Goal: Task Accomplishment & Management: Manage account settings

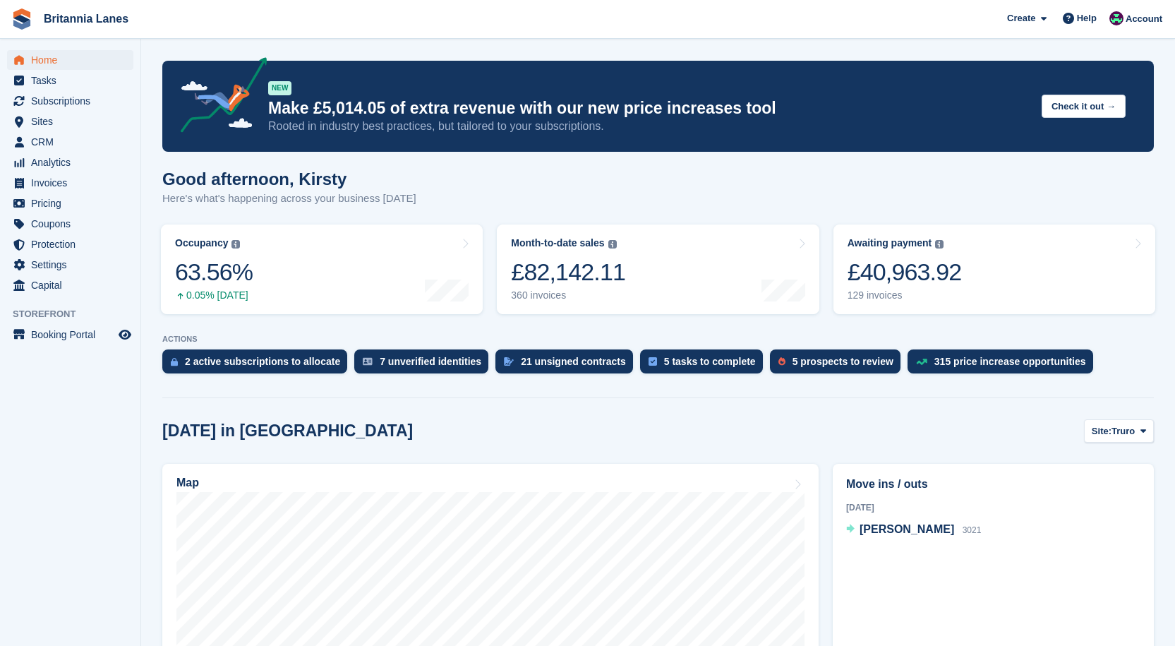
click at [68, 52] on span "Home" at bounding box center [73, 60] width 85 height 20
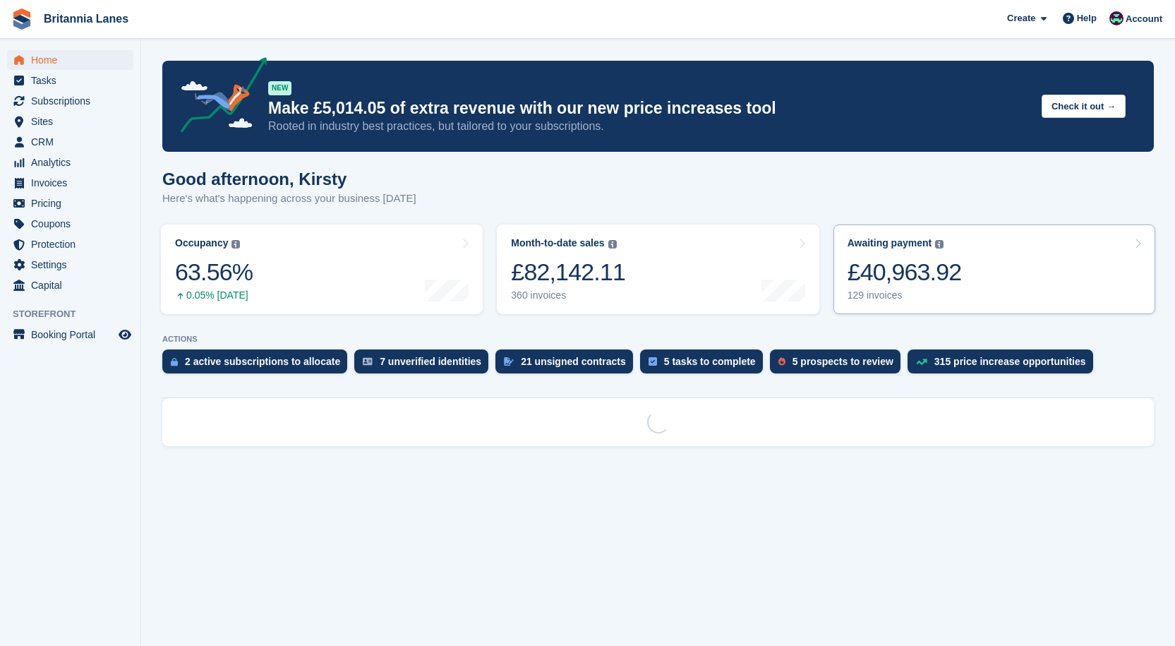
click at [957, 288] on link "Awaiting payment The total outstanding balance on all open invoices. £40,963.92…" at bounding box center [994, 269] width 322 height 90
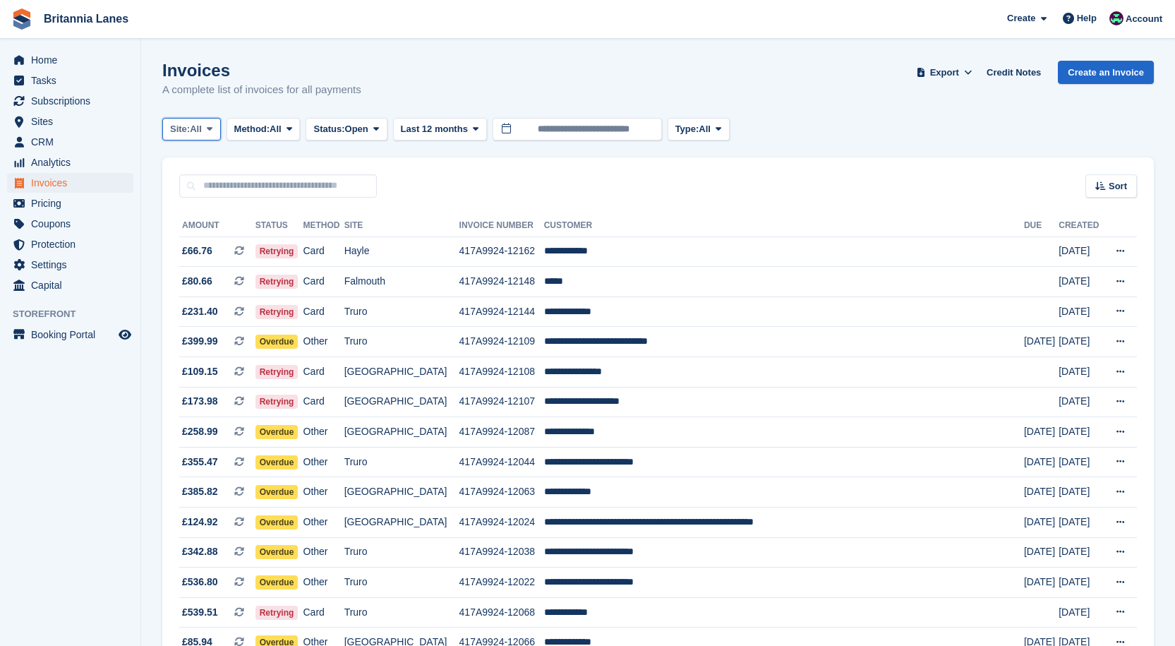
click at [186, 121] on button "Site: All" at bounding box center [191, 129] width 59 height 23
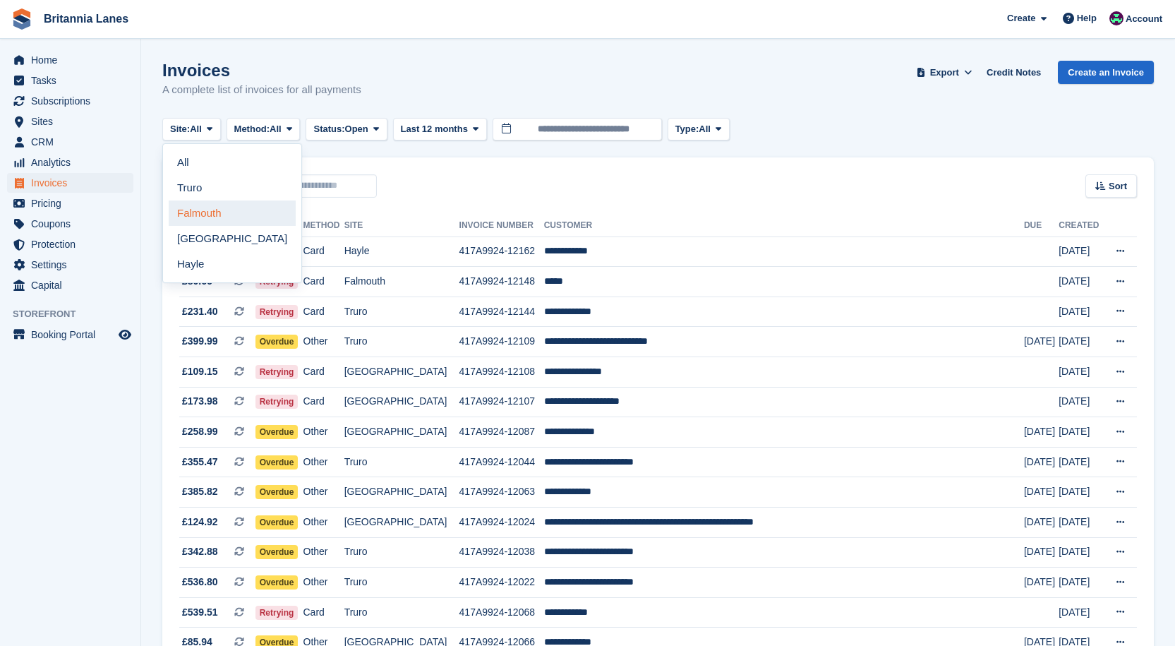
drag, startPoint x: 190, startPoint y: 216, endPoint x: 253, endPoint y: 193, distance: 66.7
click at [190, 215] on link "Falmouth" at bounding box center [232, 212] width 127 height 25
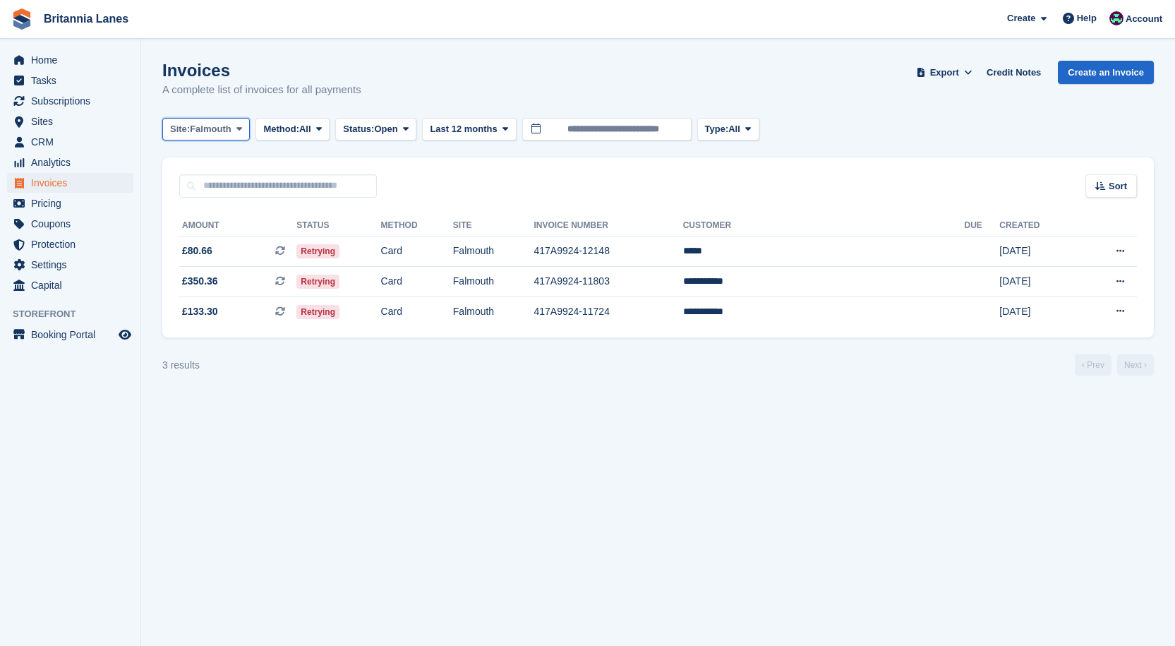
click at [234, 133] on span at bounding box center [239, 128] width 11 height 11
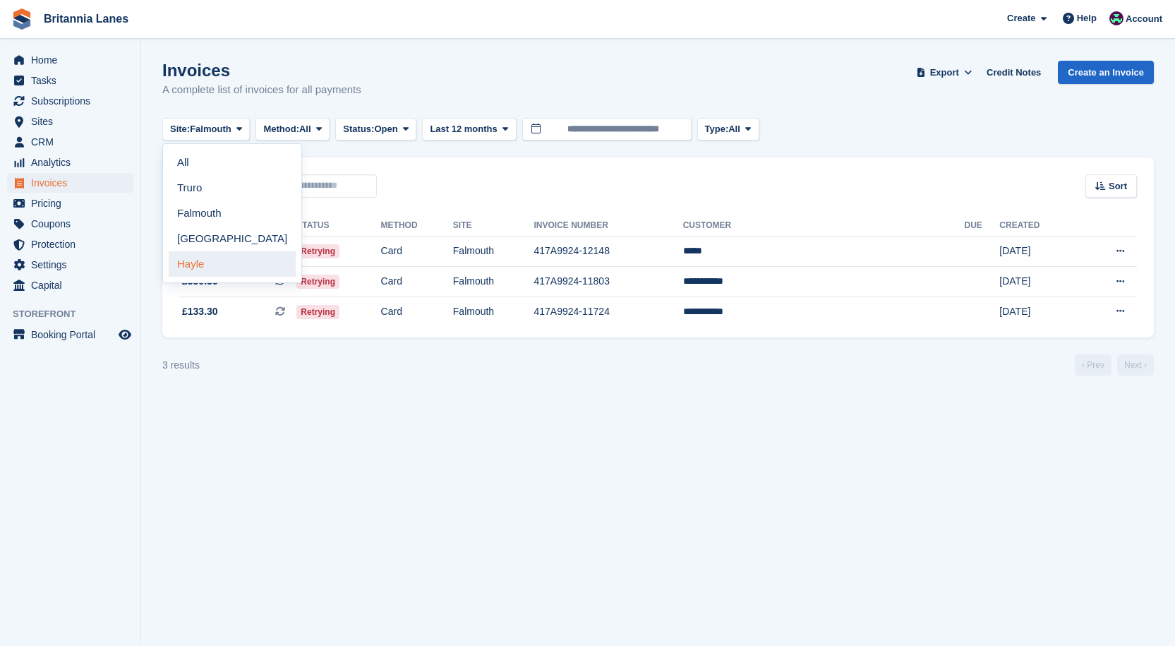
drag, startPoint x: 200, startPoint y: 266, endPoint x: 374, endPoint y: 220, distance: 180.2
click at [200, 264] on link "Hayle" at bounding box center [232, 263] width 127 height 25
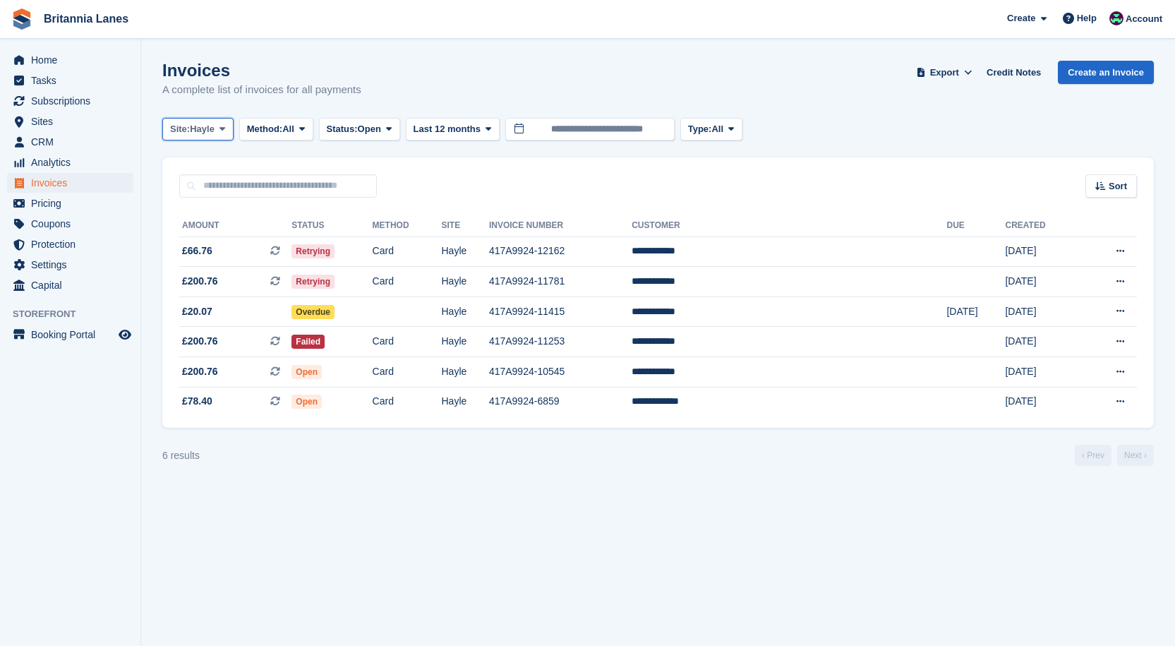
click at [184, 125] on span "Site:" at bounding box center [180, 129] width 20 height 14
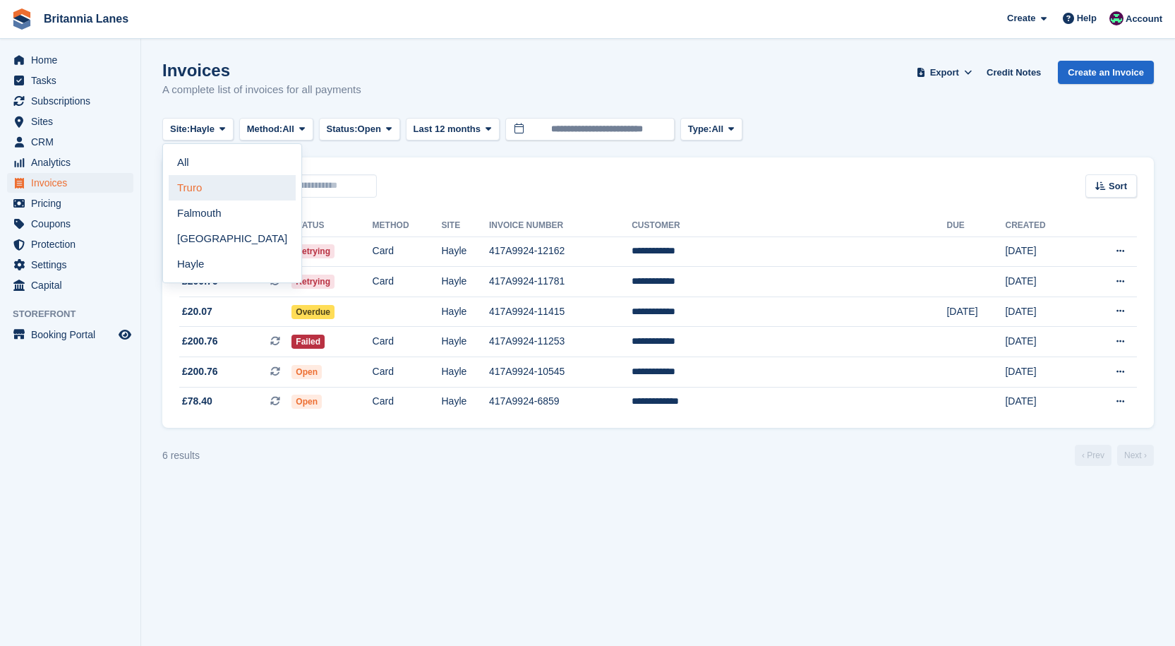
click at [194, 178] on link "Truro" at bounding box center [232, 187] width 127 height 25
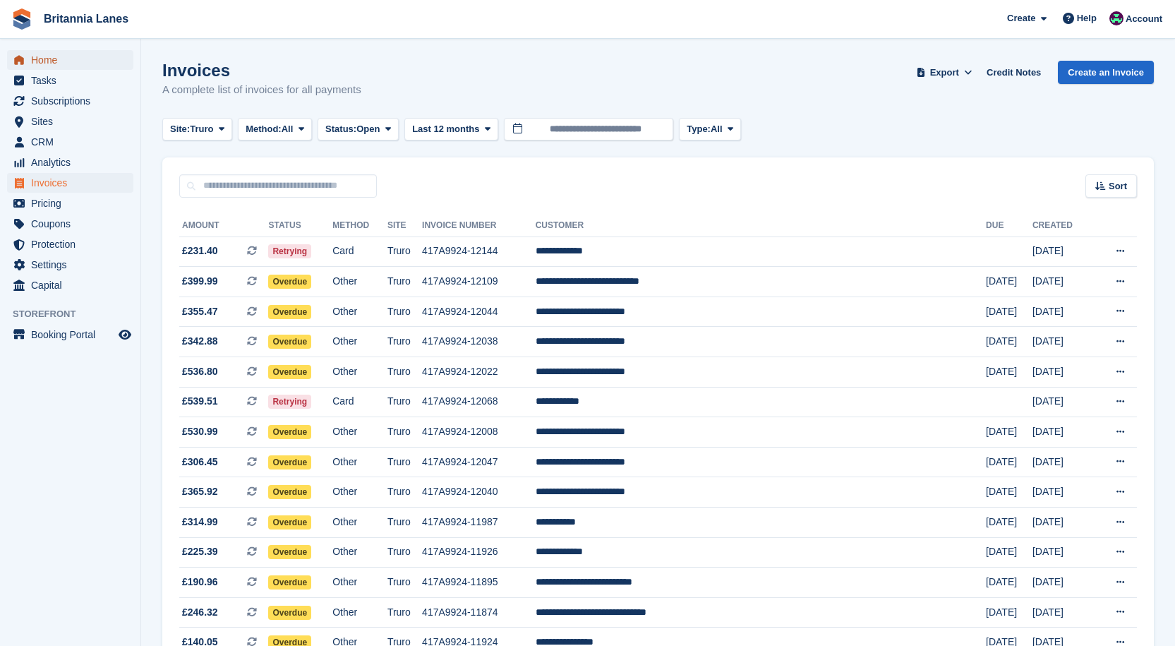
drag, startPoint x: 40, startPoint y: 62, endPoint x: 66, endPoint y: 62, distance: 26.1
click at [40, 62] on span "Home" at bounding box center [73, 60] width 85 height 20
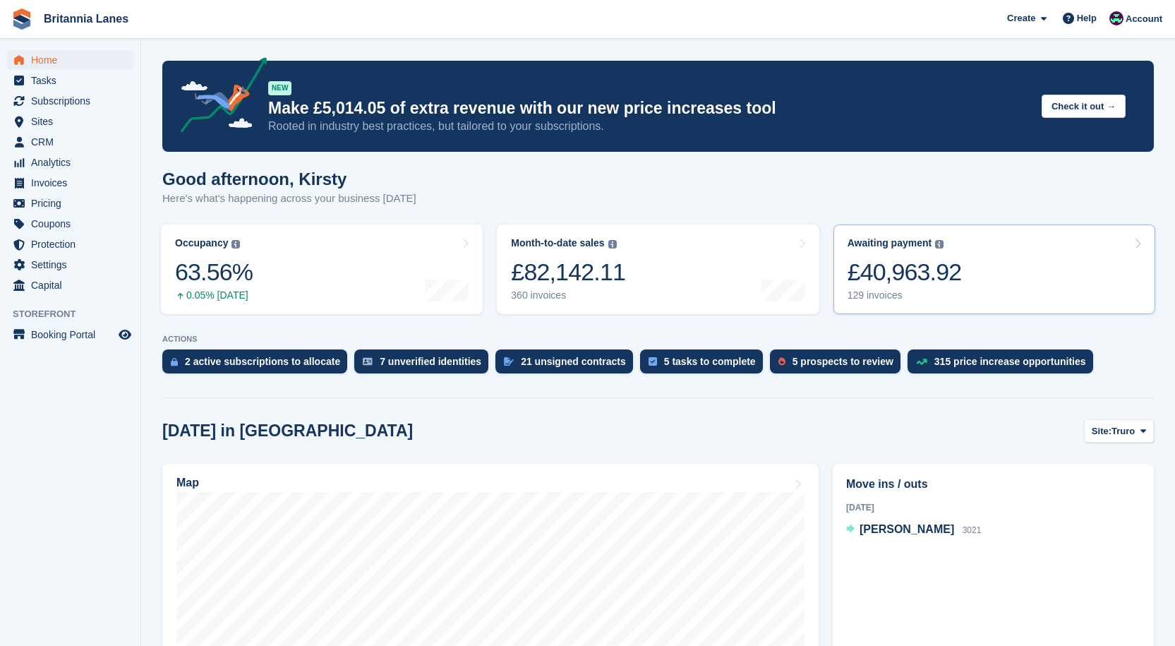
click at [948, 293] on div "129 invoices" at bounding box center [904, 295] width 114 height 12
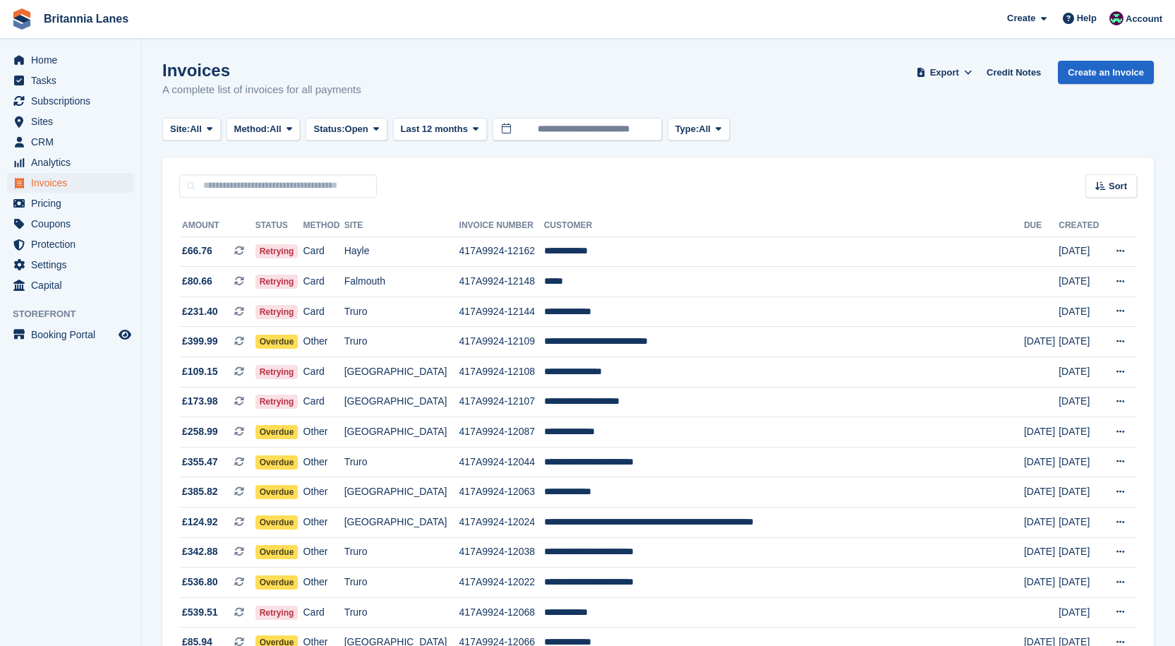
click at [193, 127] on span "All" at bounding box center [196, 129] width 12 height 14
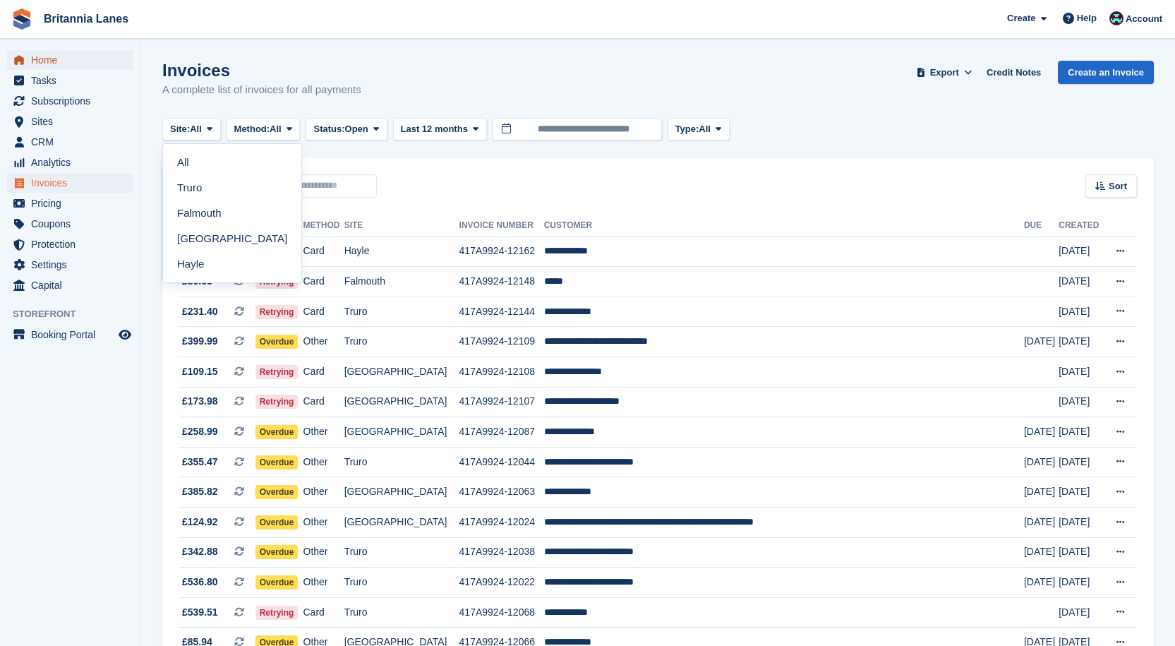
click at [79, 57] on span "Home" at bounding box center [73, 60] width 85 height 20
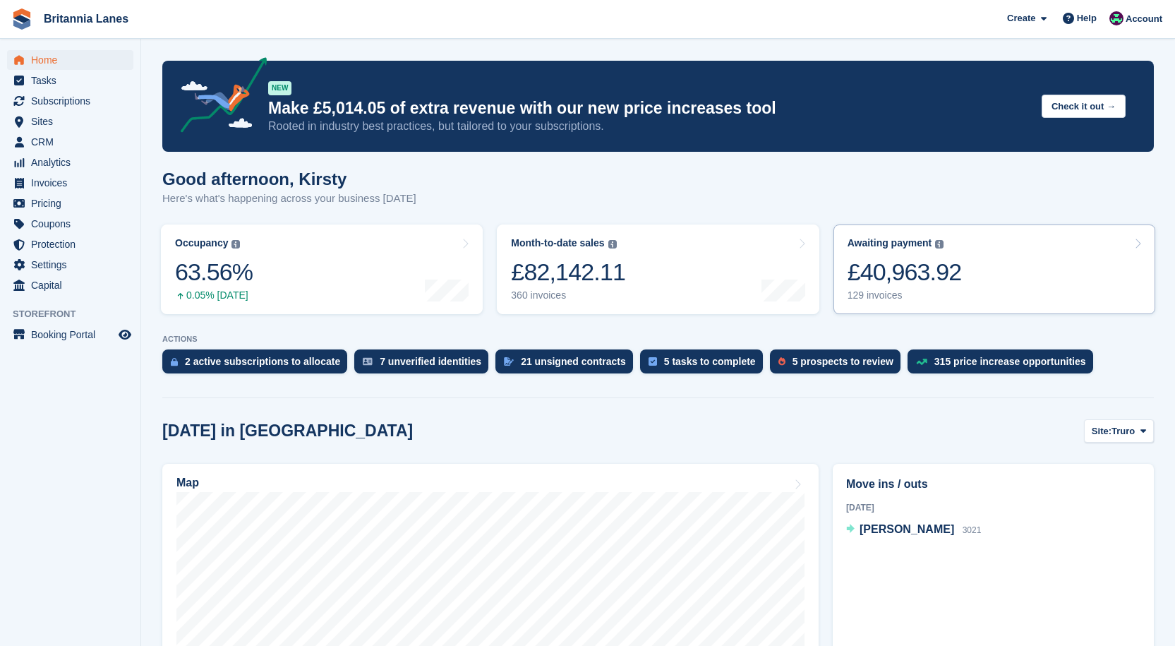
click at [869, 294] on div "129 invoices" at bounding box center [904, 295] width 114 height 12
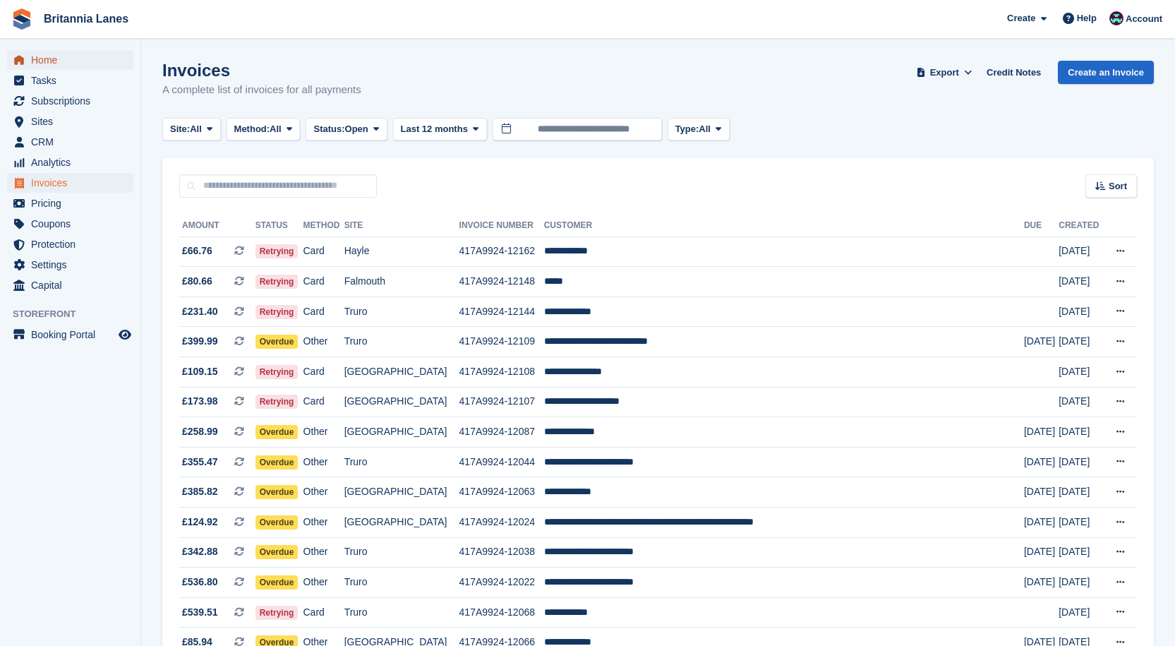
click at [55, 60] on span "Home" at bounding box center [73, 60] width 85 height 20
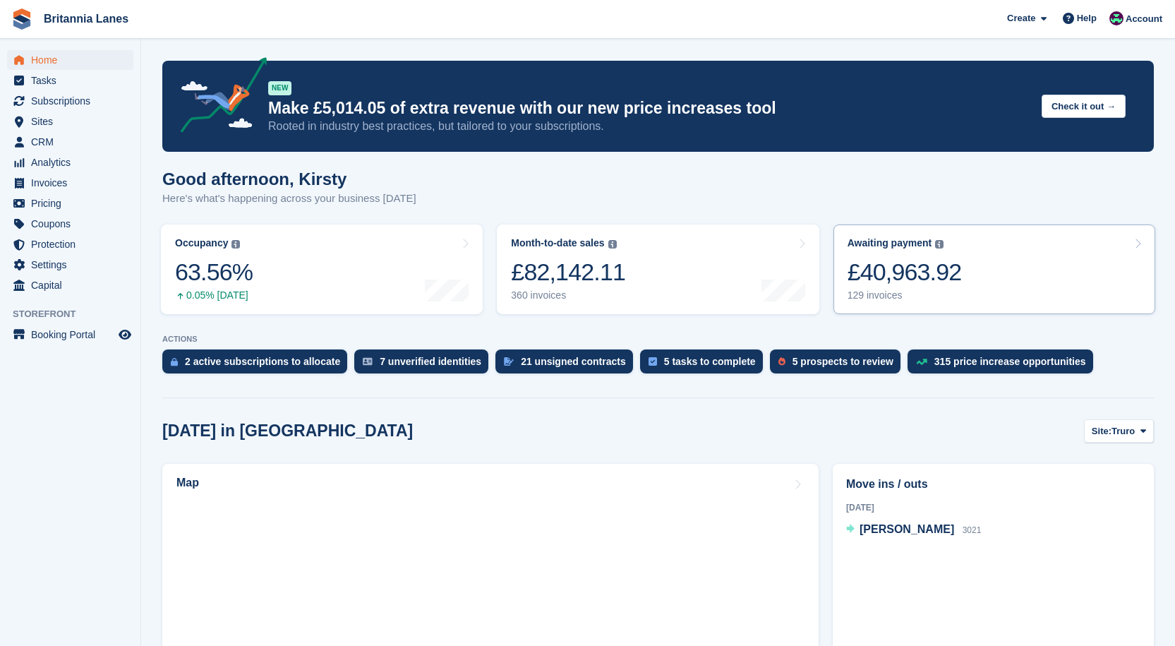
click at [913, 249] on div "Awaiting payment" at bounding box center [889, 243] width 85 height 12
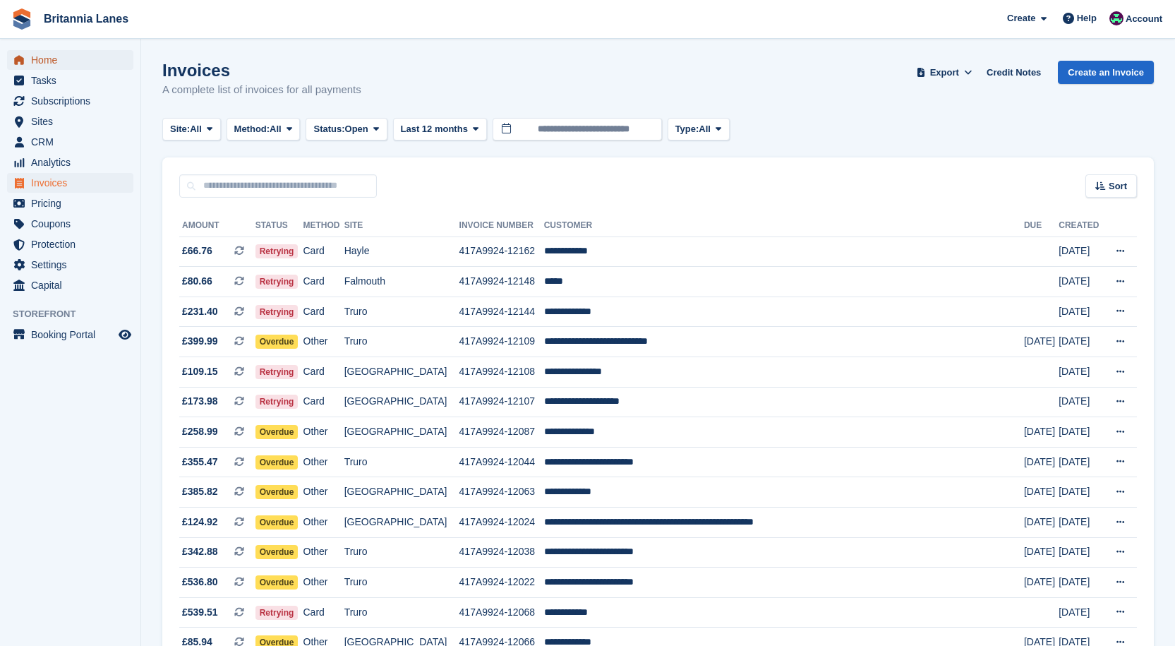
click at [46, 66] on span "Home" at bounding box center [73, 60] width 85 height 20
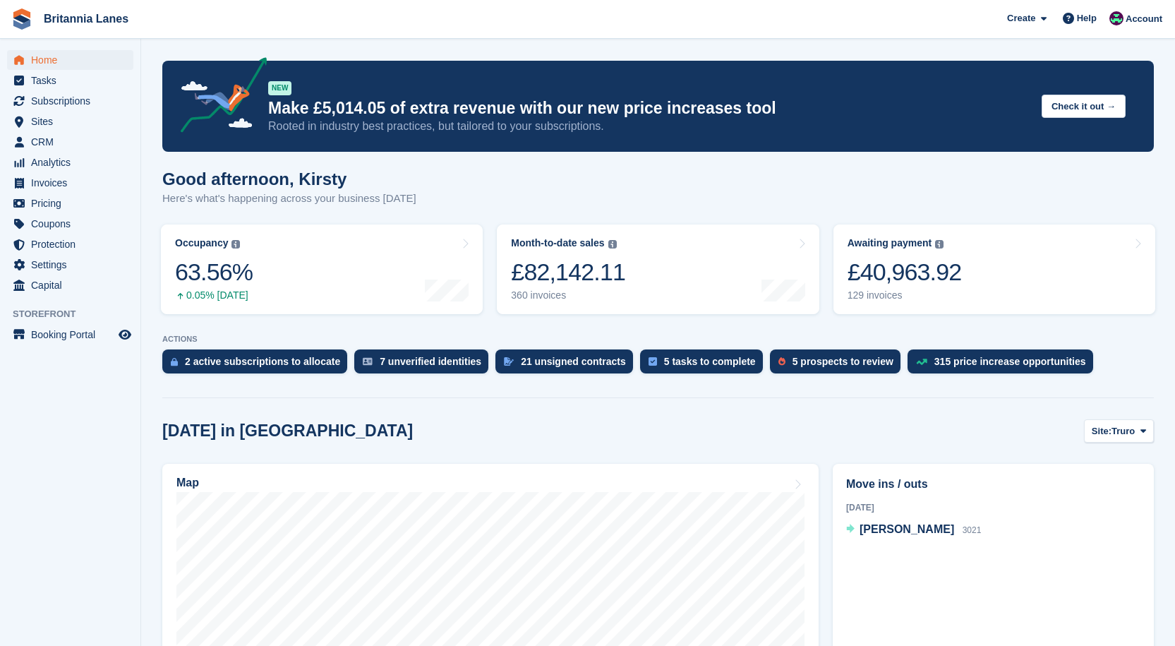
scroll to position [212, 0]
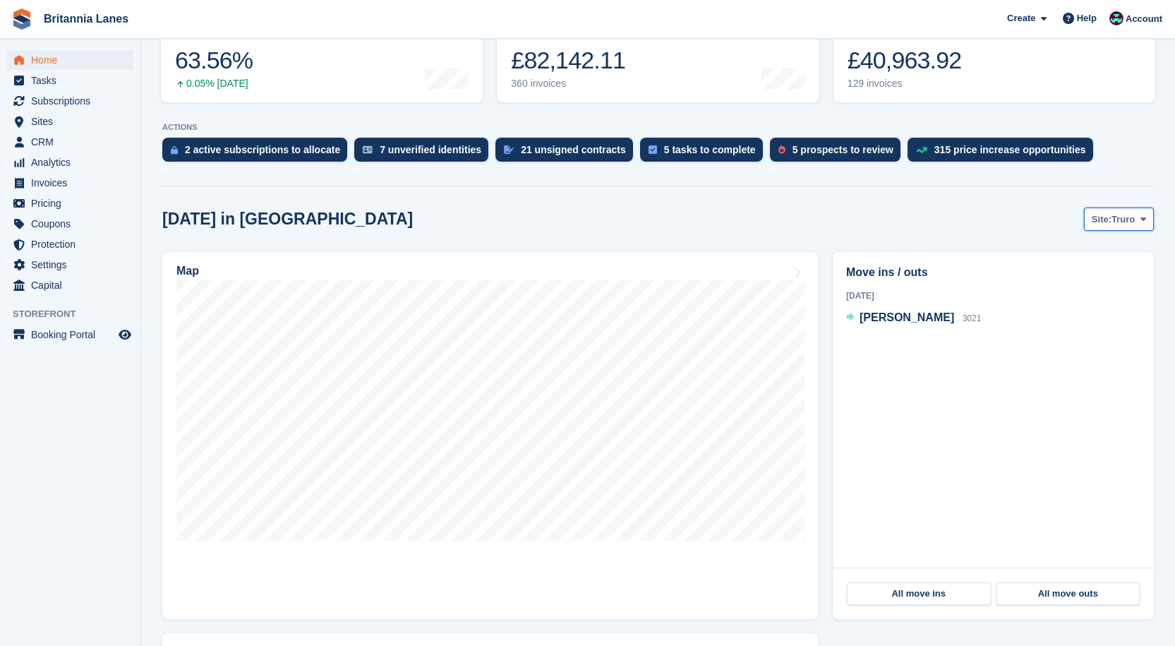
click at [1121, 219] on span "Truro" at bounding box center [1122, 219] width 23 height 14
click at [1121, 279] on link "Falmouth" at bounding box center [1083, 277] width 127 height 25
click at [1137, 226] on button "Site: Falmouth" at bounding box center [1109, 218] width 87 height 23
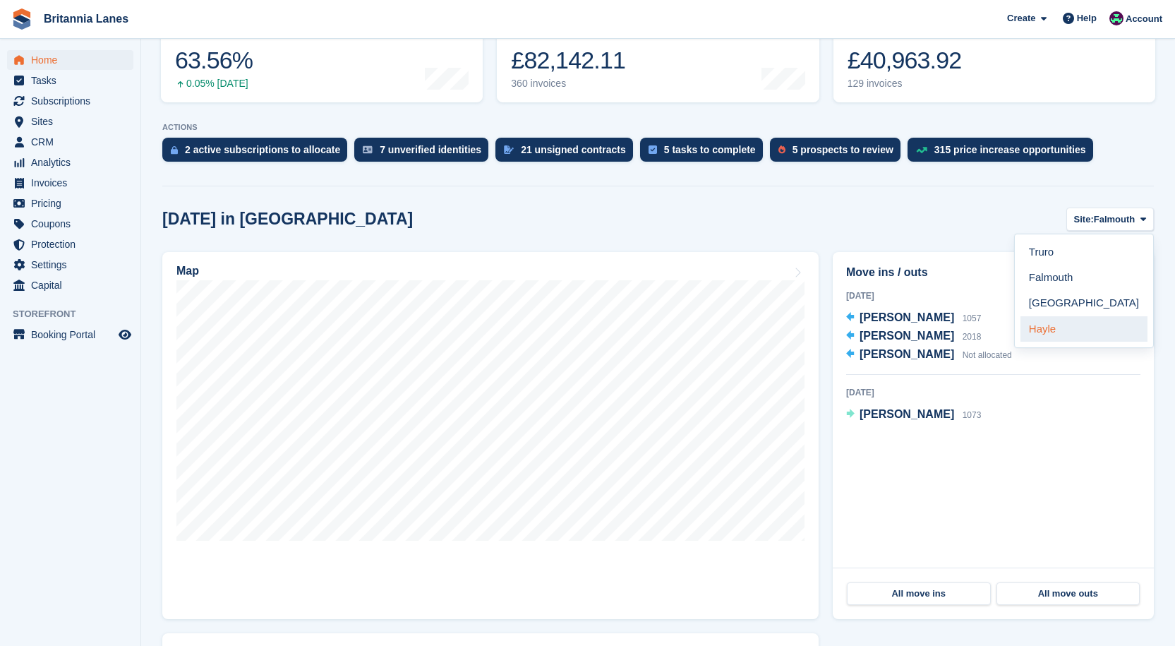
click at [1052, 320] on link "Hayle" at bounding box center [1083, 328] width 127 height 25
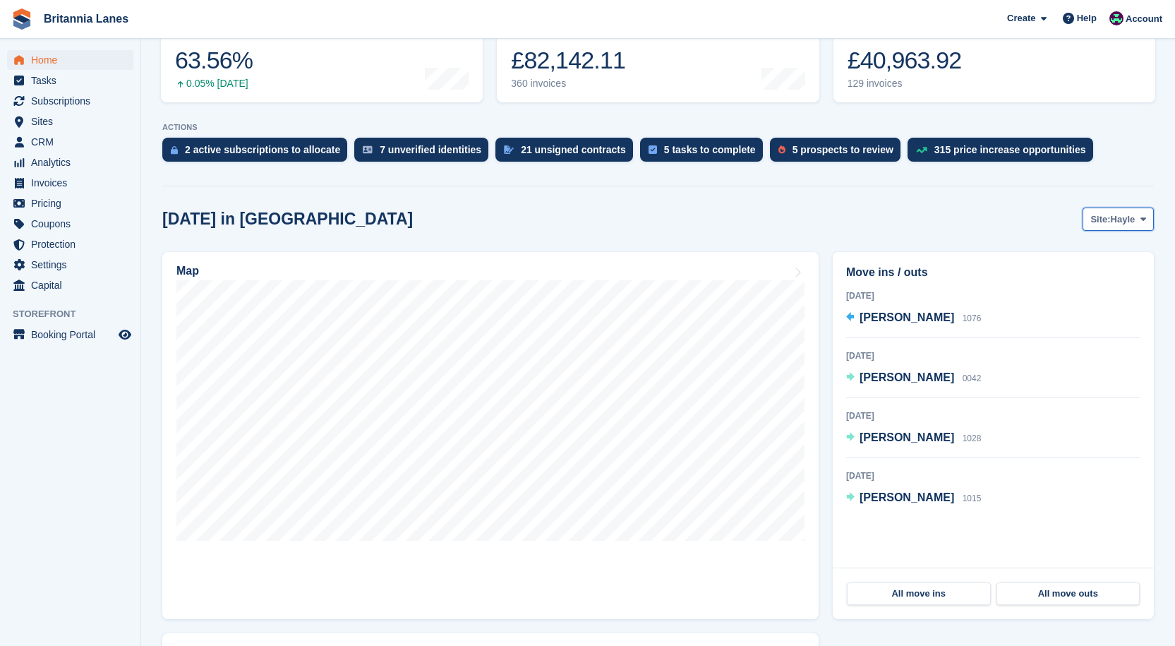
click at [1135, 220] on button "Site: Hayle" at bounding box center [1117, 218] width 71 height 23
click at [1059, 302] on link "[GEOGRAPHIC_DATA]" at bounding box center [1083, 303] width 127 height 25
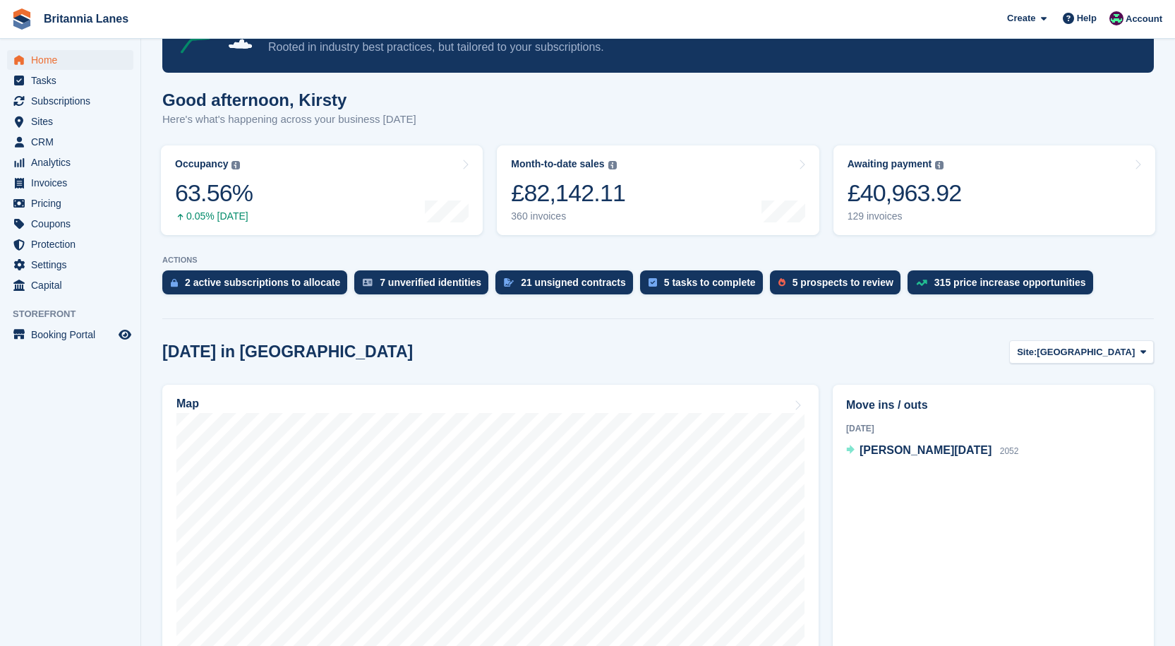
scroll to position [0, 0]
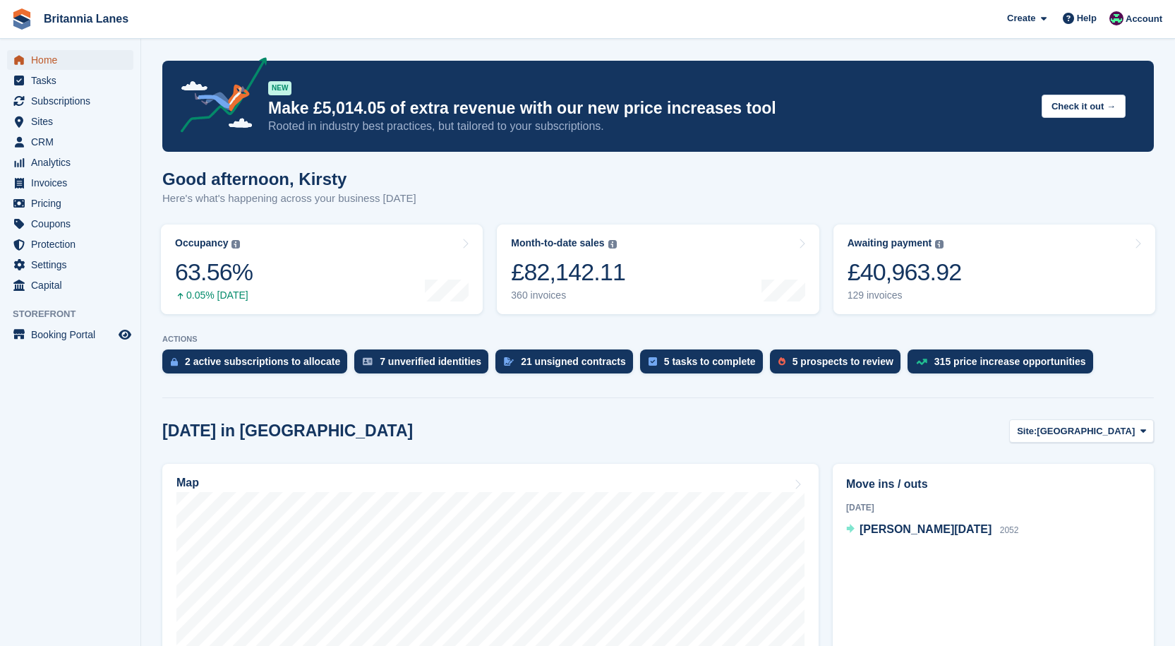
click at [41, 61] on span "Home" at bounding box center [73, 60] width 85 height 20
click at [946, 267] on div "£40,963.92" at bounding box center [904, 272] width 114 height 29
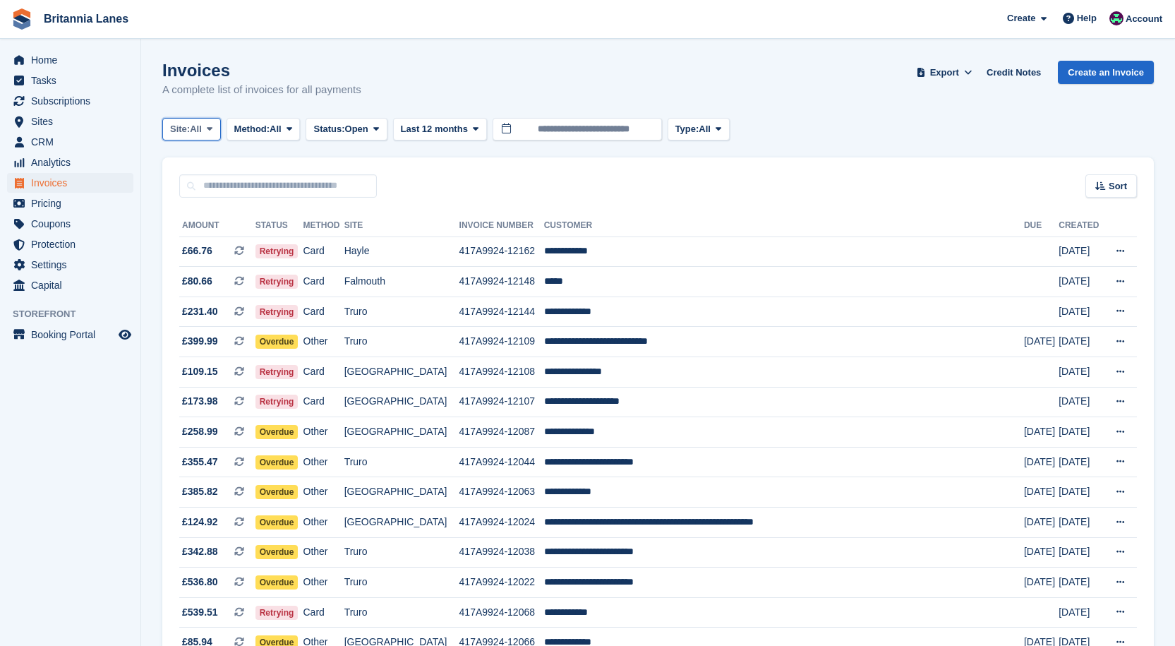
click at [190, 122] on span "Site:" at bounding box center [180, 129] width 20 height 14
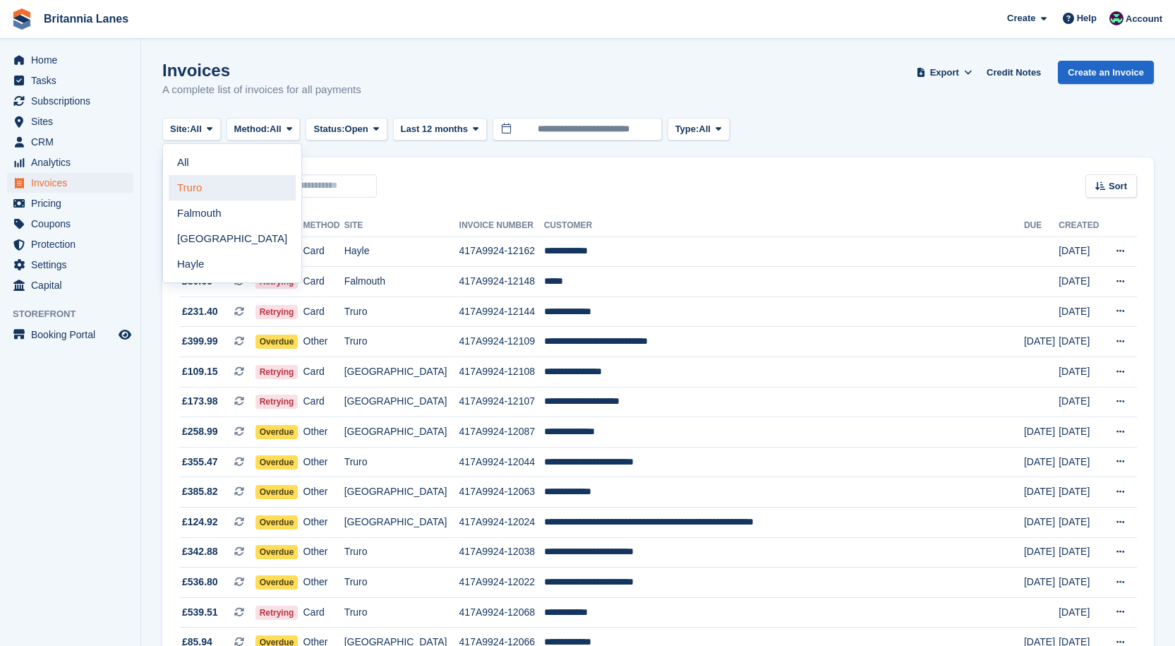
click at [202, 183] on link "Truro" at bounding box center [232, 187] width 127 height 25
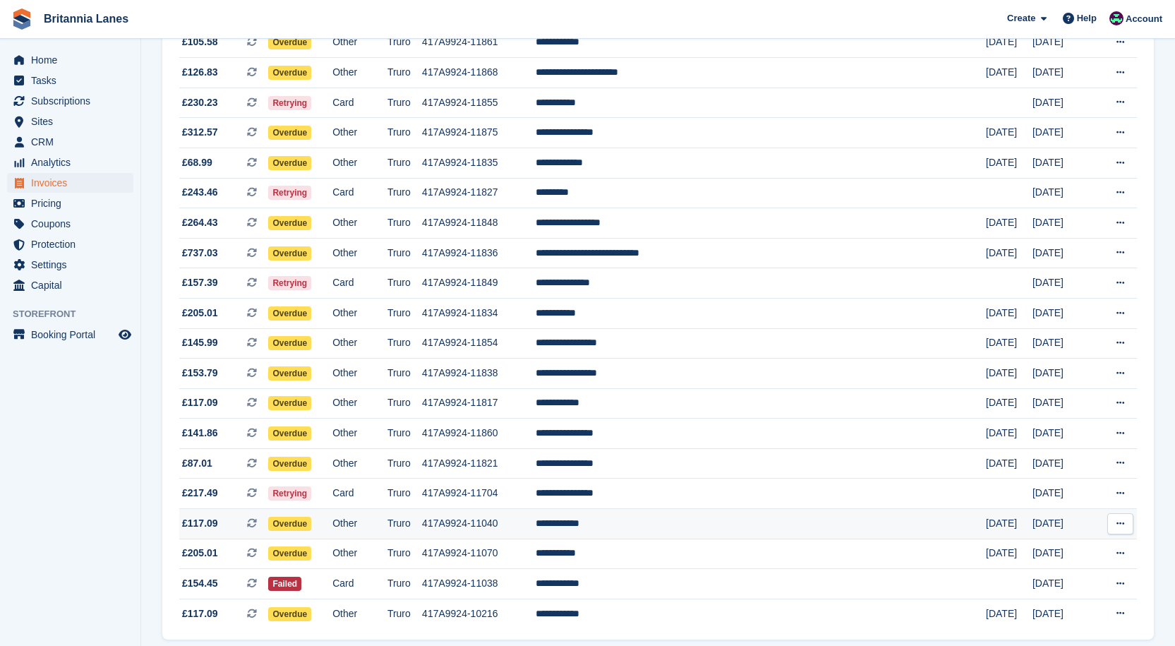
scroll to position [863, 0]
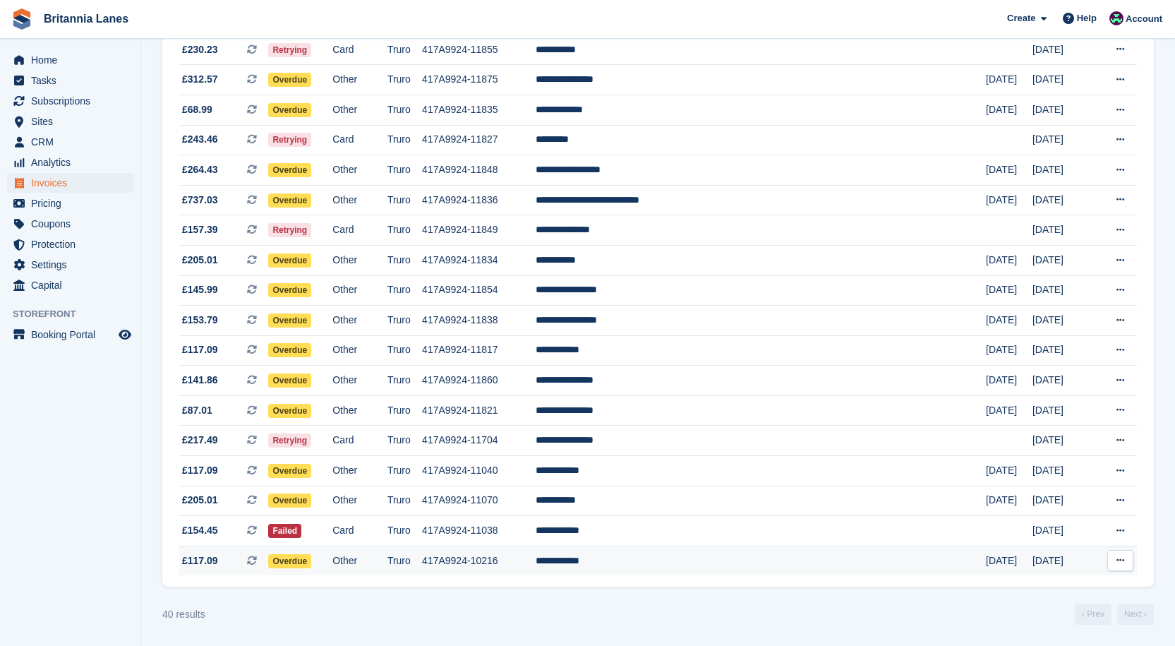
click at [682, 557] on td "**********" at bounding box center [760, 560] width 450 height 30
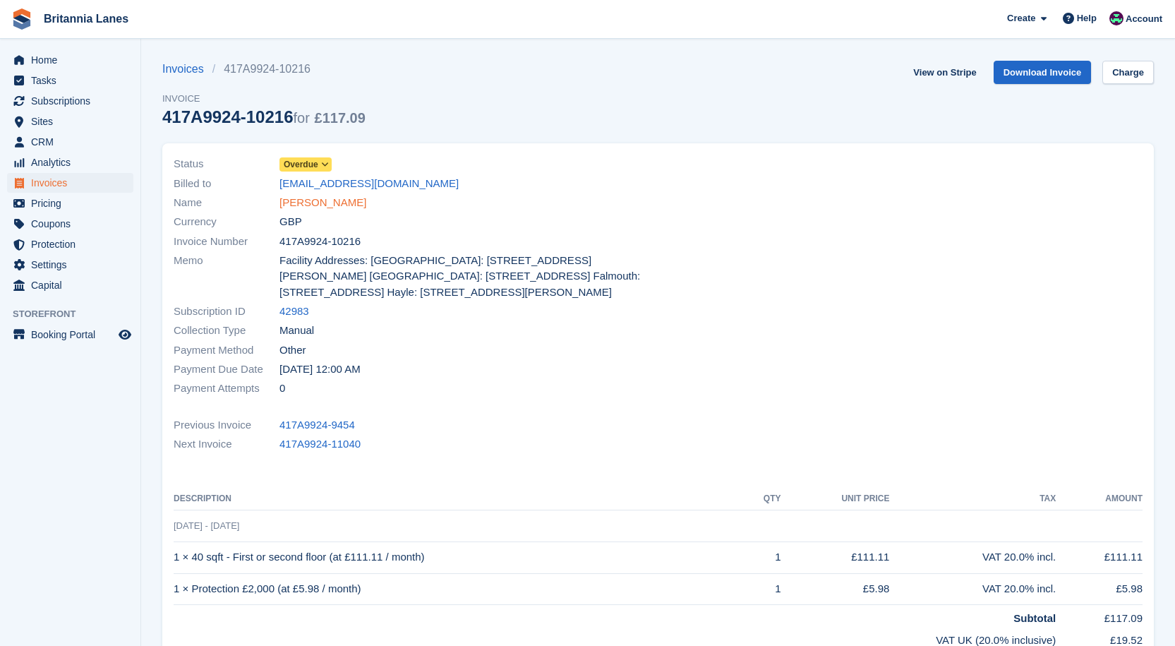
click at [332, 202] on link "[PERSON_NAME]" at bounding box center [322, 203] width 87 height 16
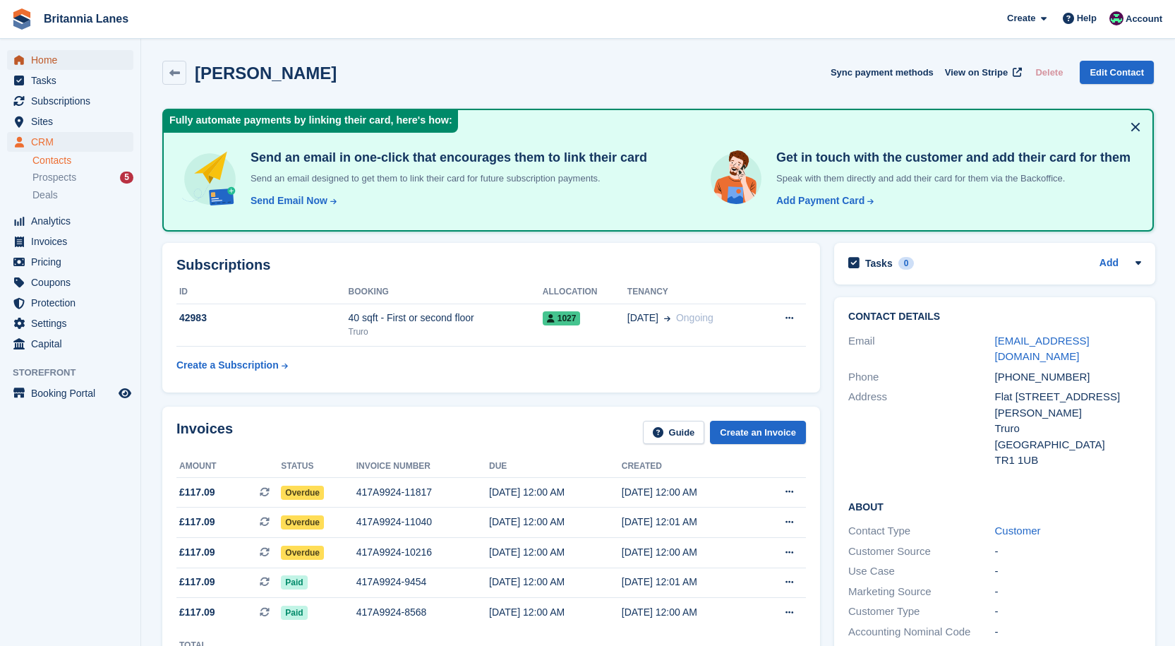
drag, startPoint x: 52, startPoint y: 61, endPoint x: 59, endPoint y: 62, distance: 7.8
click at [52, 61] on span "Home" at bounding box center [73, 60] width 85 height 20
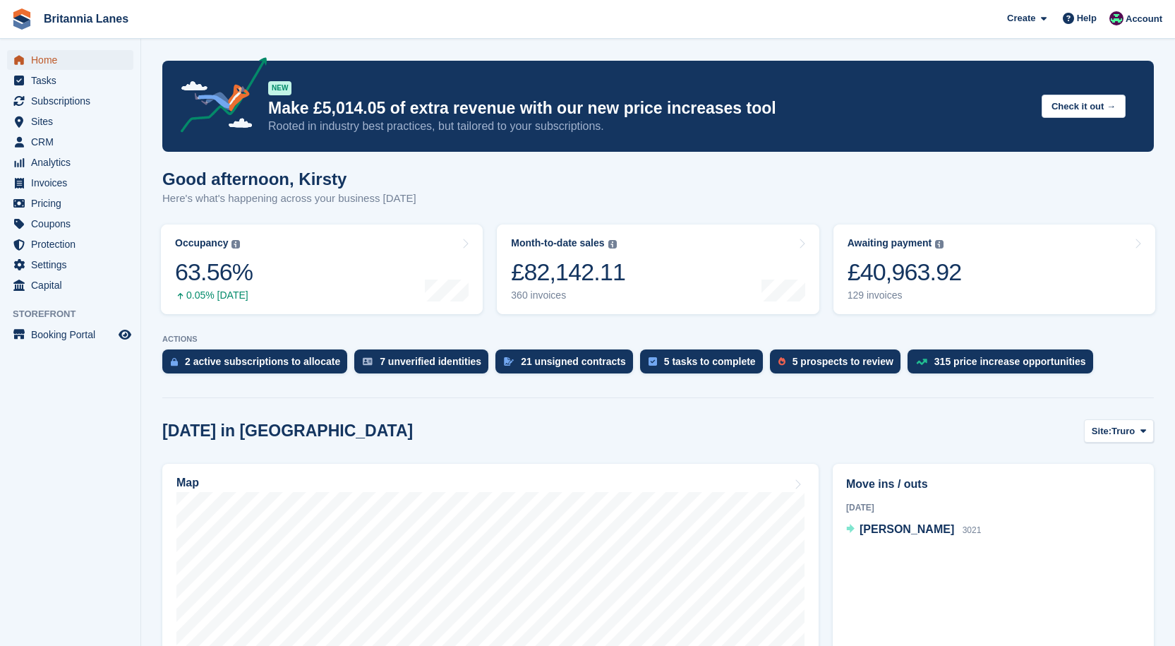
click at [54, 63] on span "Home" at bounding box center [73, 60] width 85 height 20
click at [43, 58] on span "Home" at bounding box center [73, 60] width 85 height 20
click at [37, 63] on span "Home" at bounding box center [73, 60] width 85 height 20
click at [59, 61] on span "Home" at bounding box center [73, 60] width 85 height 20
click at [966, 250] on link "Awaiting payment The total outstanding balance on all open invoices. £40,648.93…" at bounding box center [994, 269] width 322 height 90
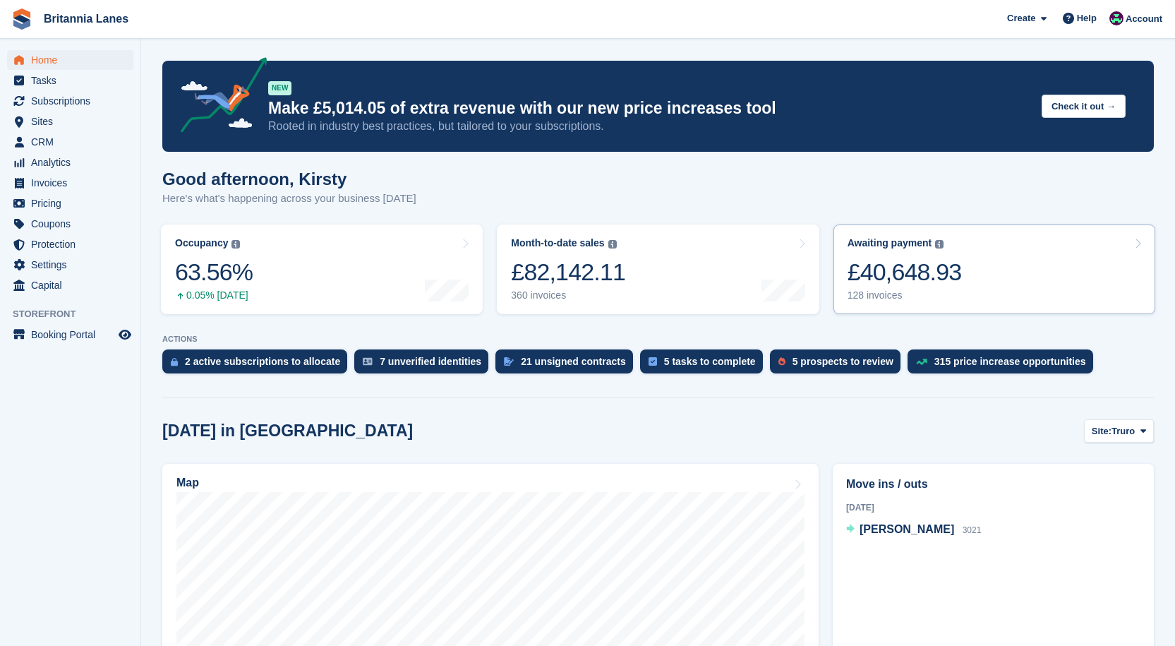
click at [896, 260] on div "£40,648.93" at bounding box center [904, 272] width 114 height 29
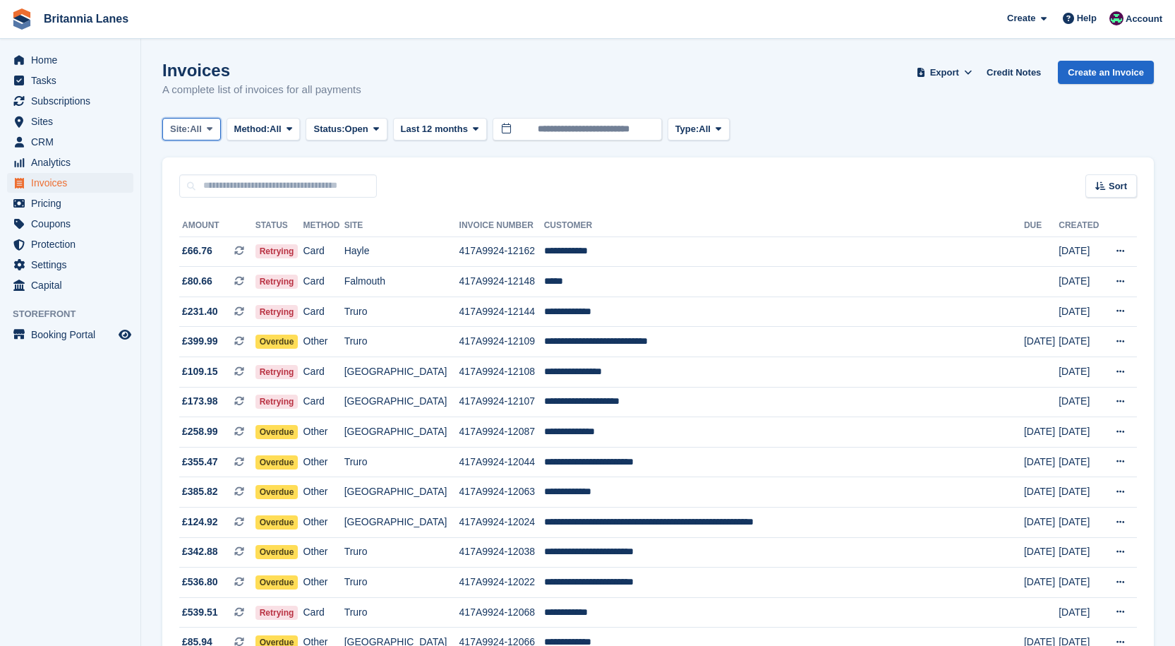
click at [200, 130] on span "All" at bounding box center [196, 129] width 12 height 14
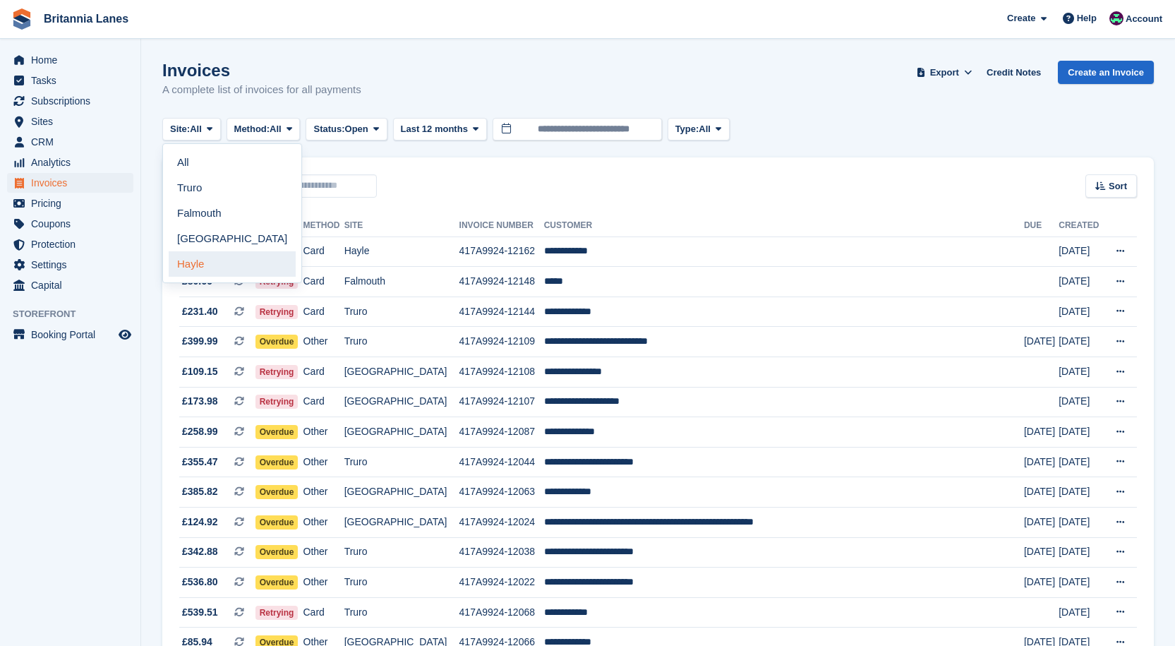
click at [183, 261] on link "Hayle" at bounding box center [232, 263] width 127 height 25
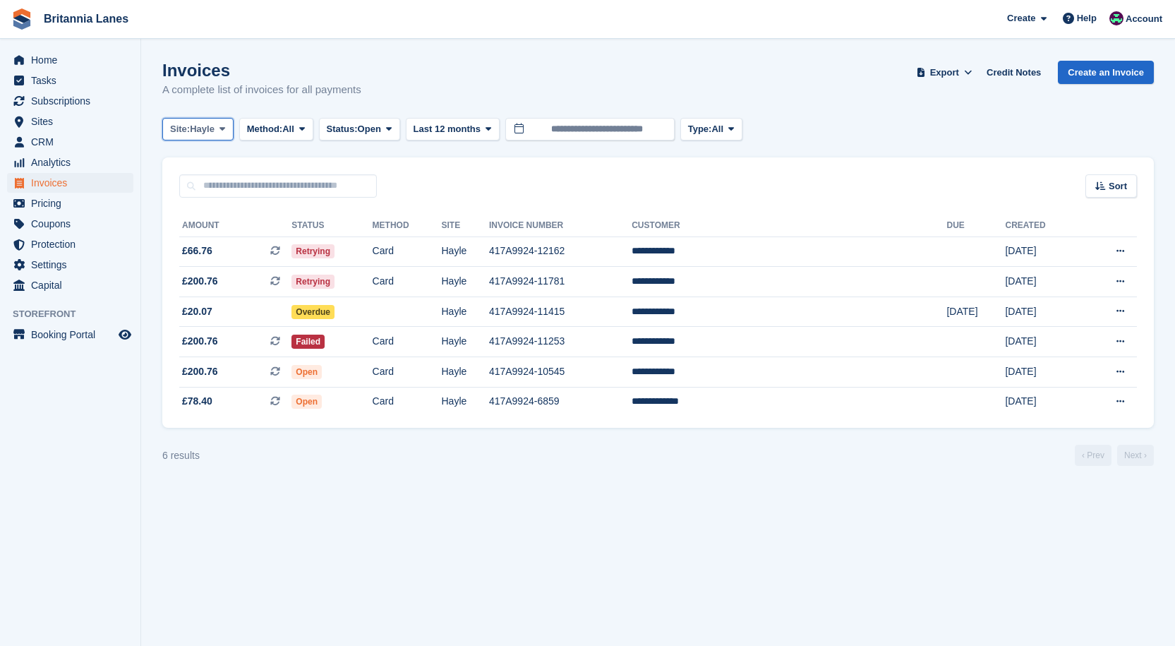
click at [205, 133] on span "Hayle" at bounding box center [202, 129] width 25 height 14
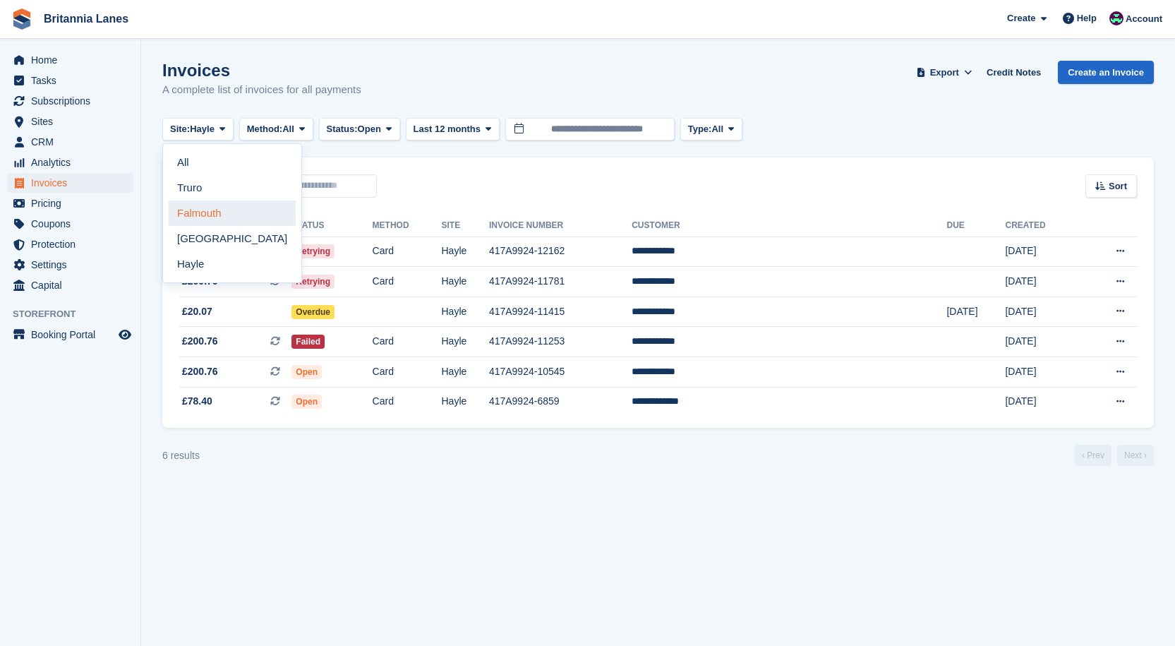
click at [188, 211] on link "Falmouth" at bounding box center [232, 212] width 127 height 25
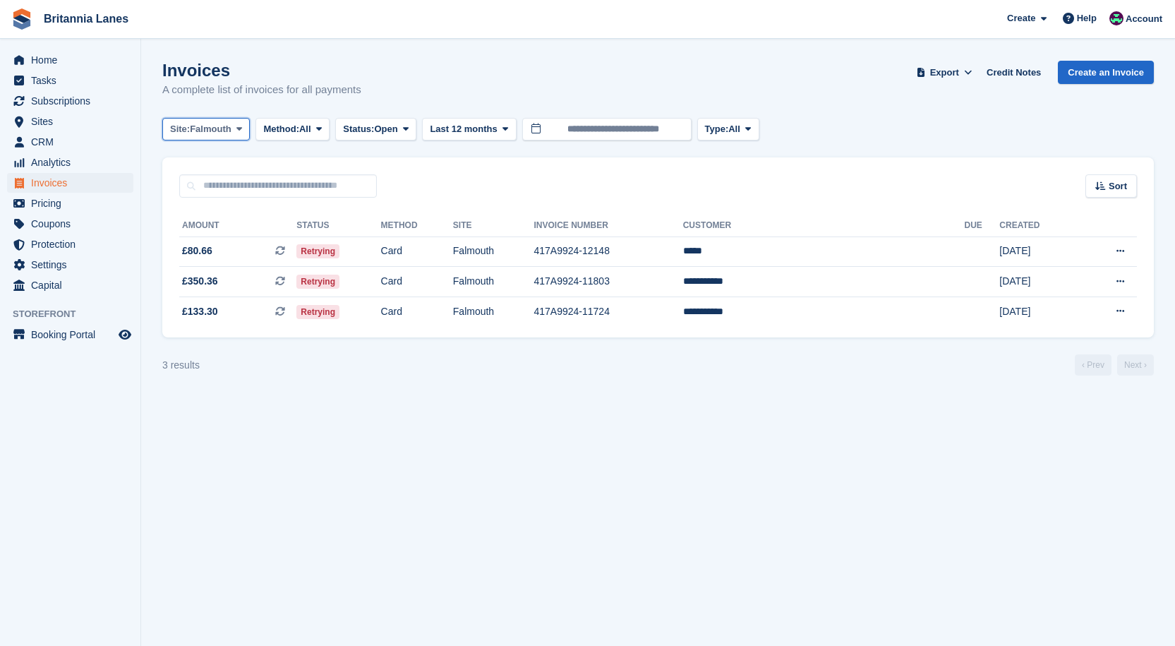
click at [201, 133] on span "Falmouth" at bounding box center [211, 129] width 42 height 14
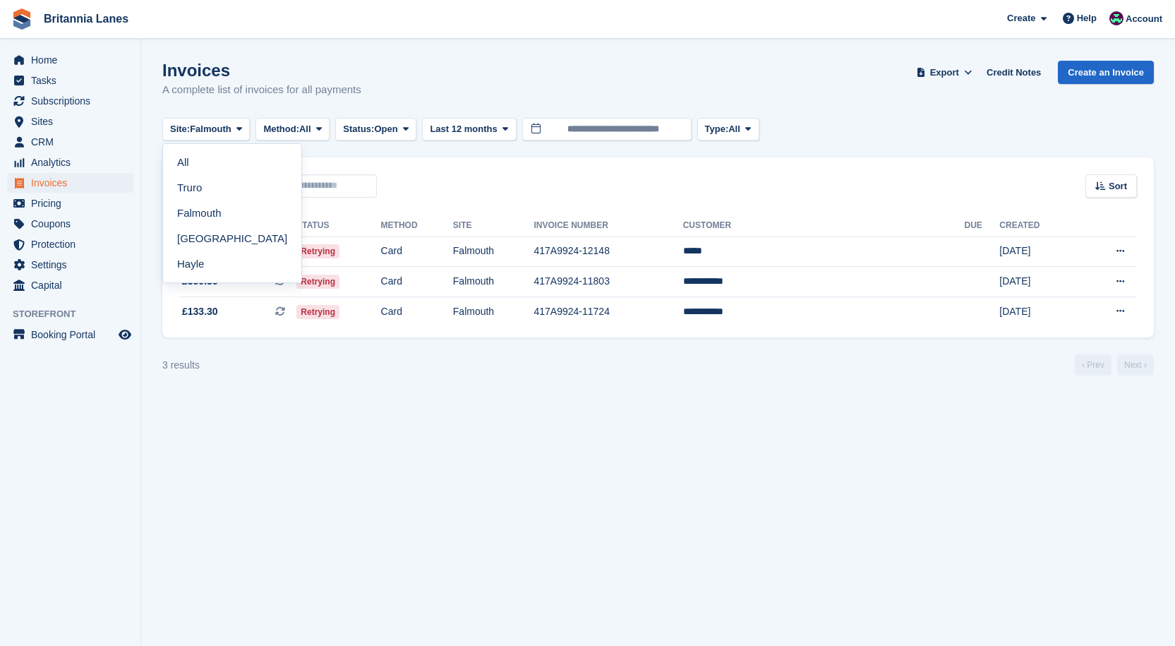
drag, startPoint x: 183, startPoint y: 188, endPoint x: 248, endPoint y: 209, distance: 67.6
click at [183, 190] on link "Truro" at bounding box center [232, 187] width 127 height 25
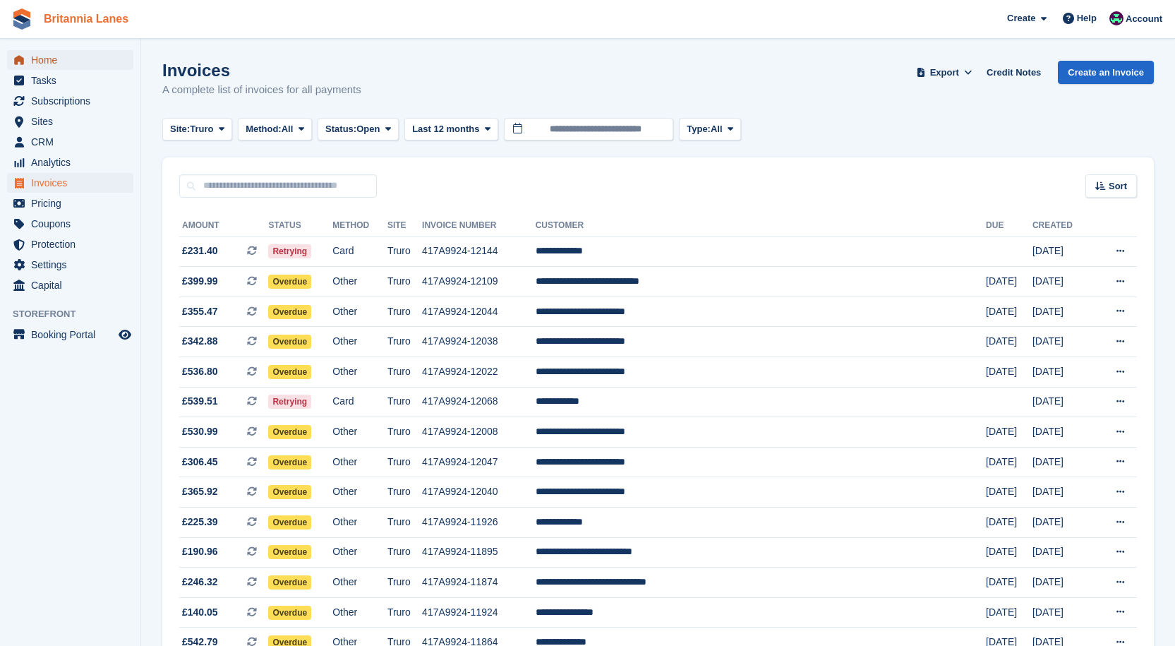
drag, startPoint x: 47, startPoint y: 57, endPoint x: 68, endPoint y: 17, distance: 45.1
click at [47, 57] on span "Home" at bounding box center [73, 60] width 85 height 20
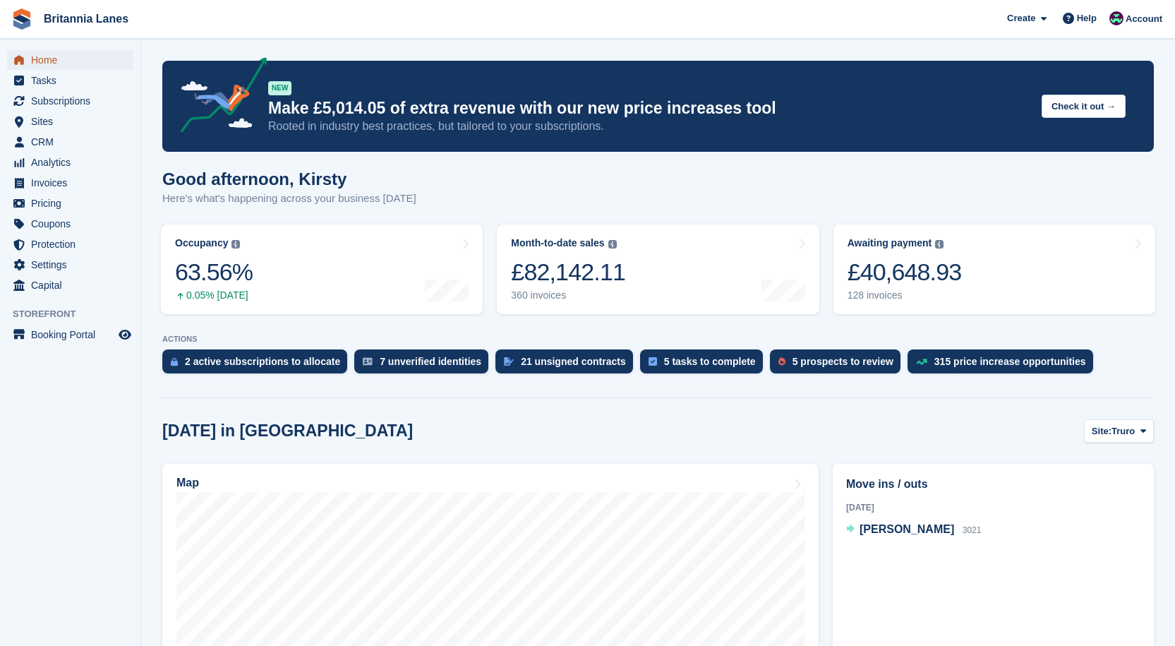
click at [39, 50] on span "Home" at bounding box center [73, 60] width 85 height 20
click at [68, 63] on span "Home" at bounding box center [73, 60] width 85 height 20
click at [47, 54] on span "Home" at bounding box center [73, 60] width 85 height 20
click at [52, 60] on span "Home" at bounding box center [73, 60] width 85 height 20
click at [57, 54] on span "Home" at bounding box center [73, 60] width 85 height 20
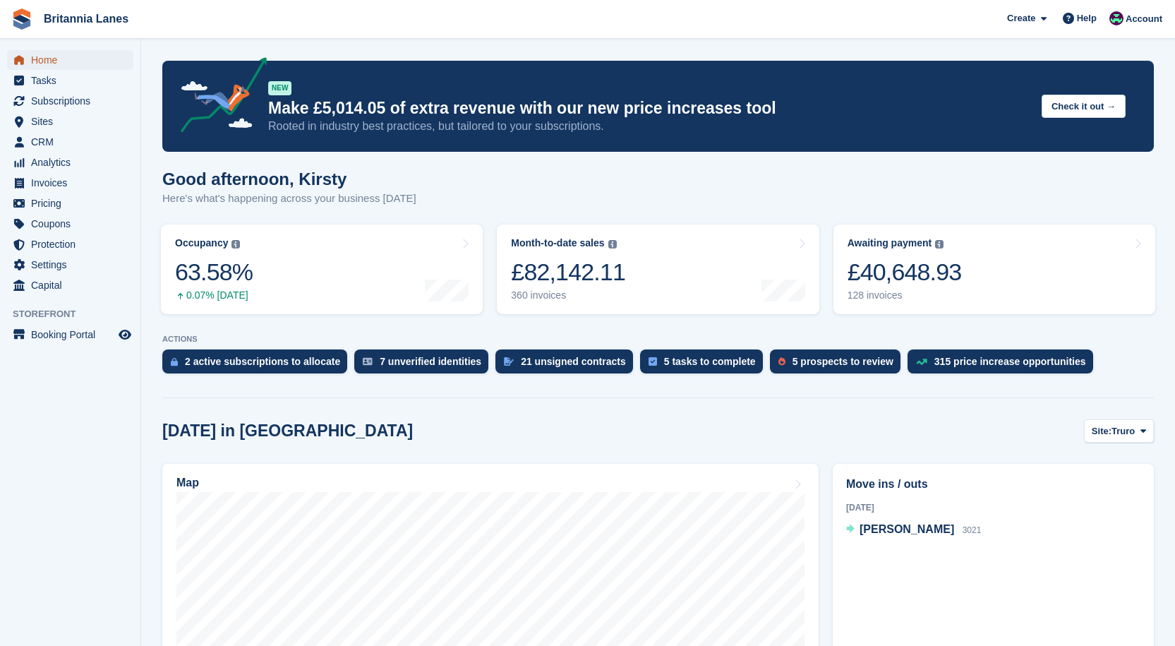
click at [18, 67] on span "menu" at bounding box center [19, 60] width 17 height 17
click at [34, 68] on span "Home" at bounding box center [73, 60] width 85 height 20
click at [40, 58] on span "Home" at bounding box center [73, 60] width 85 height 20
click at [38, 63] on span "Home" at bounding box center [73, 60] width 85 height 20
click at [922, 265] on div "£40,648.93" at bounding box center [904, 272] width 114 height 29
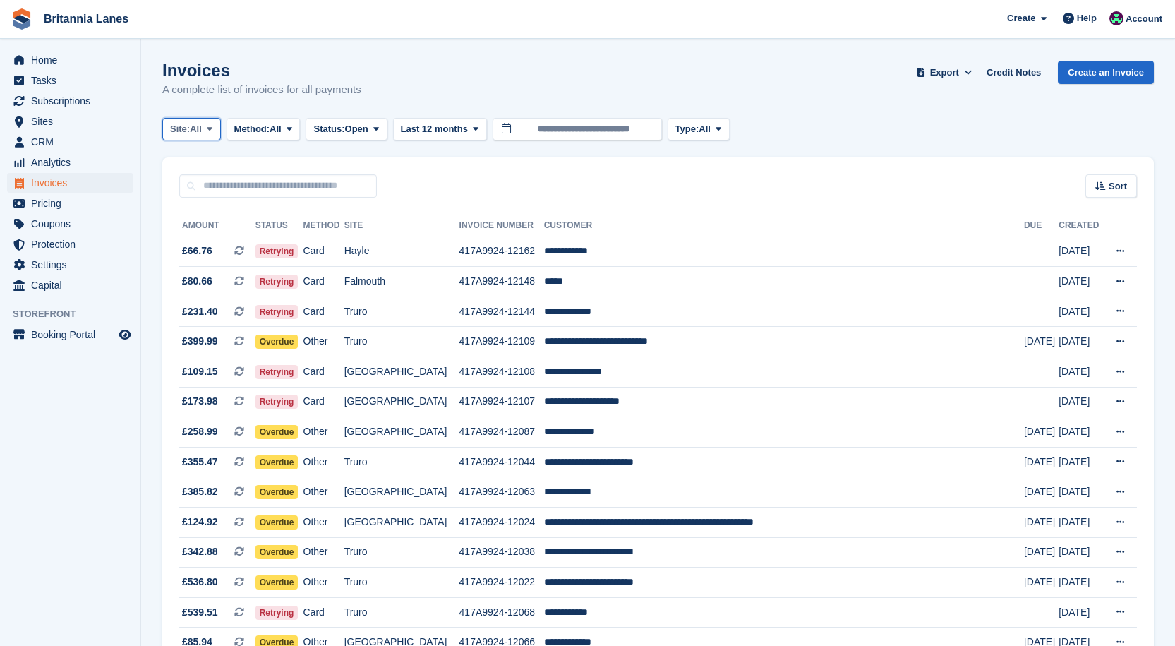
click at [214, 137] on button "Site: All" at bounding box center [191, 129] width 59 height 23
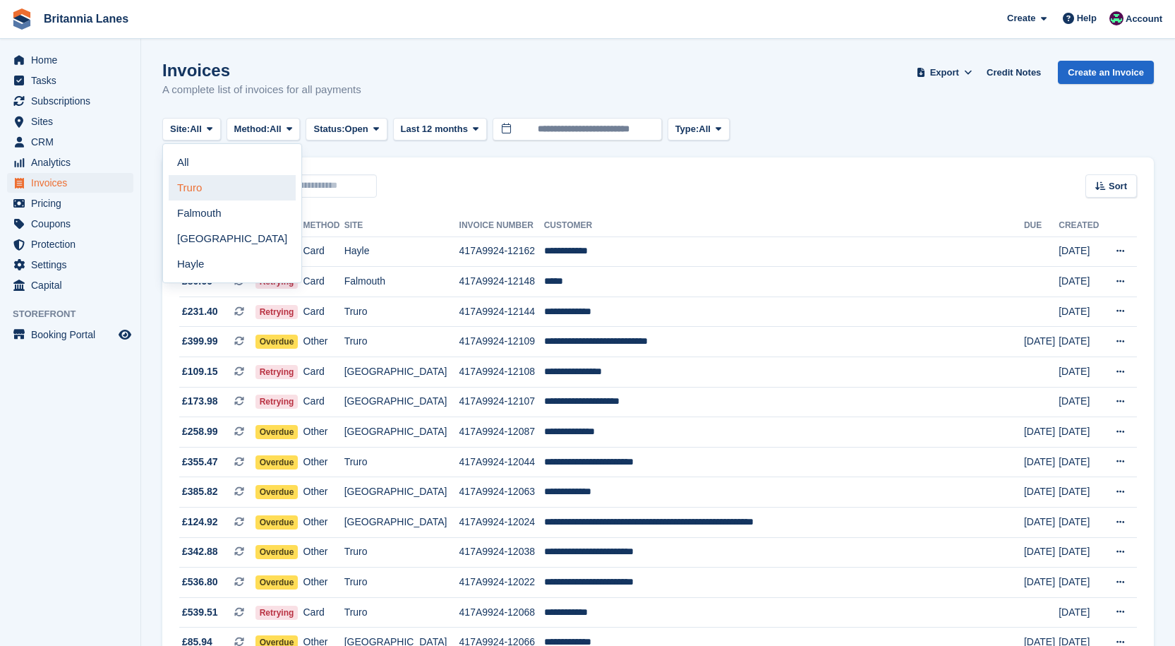
click at [200, 196] on link "Truro" at bounding box center [232, 187] width 127 height 25
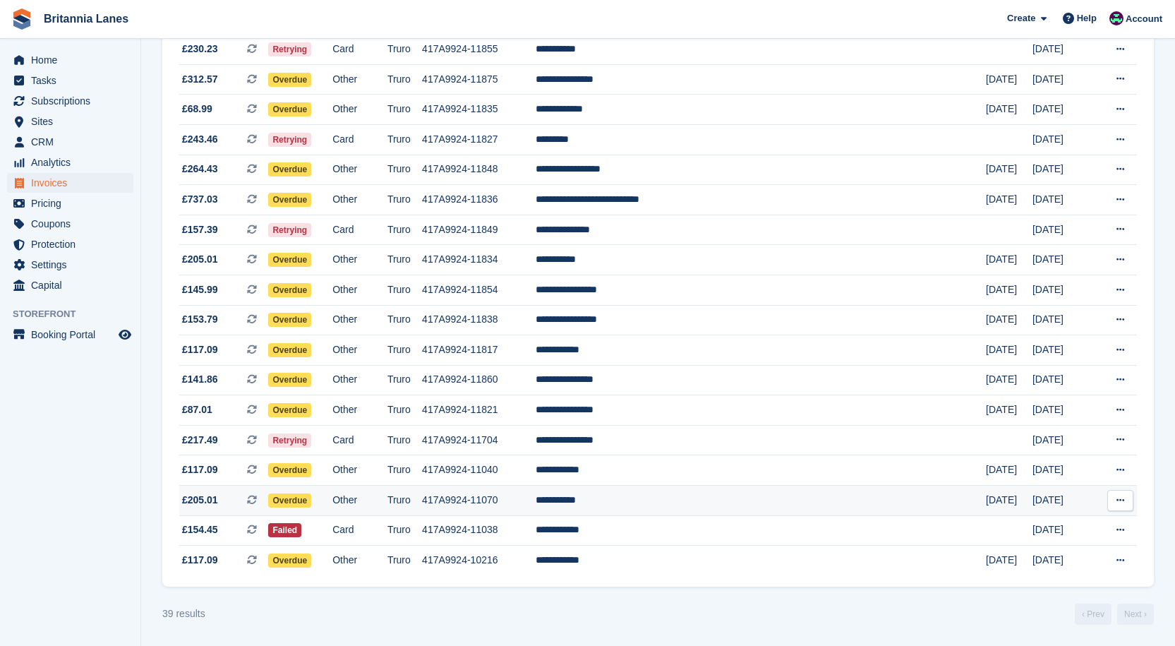
scroll to position [763, 0]
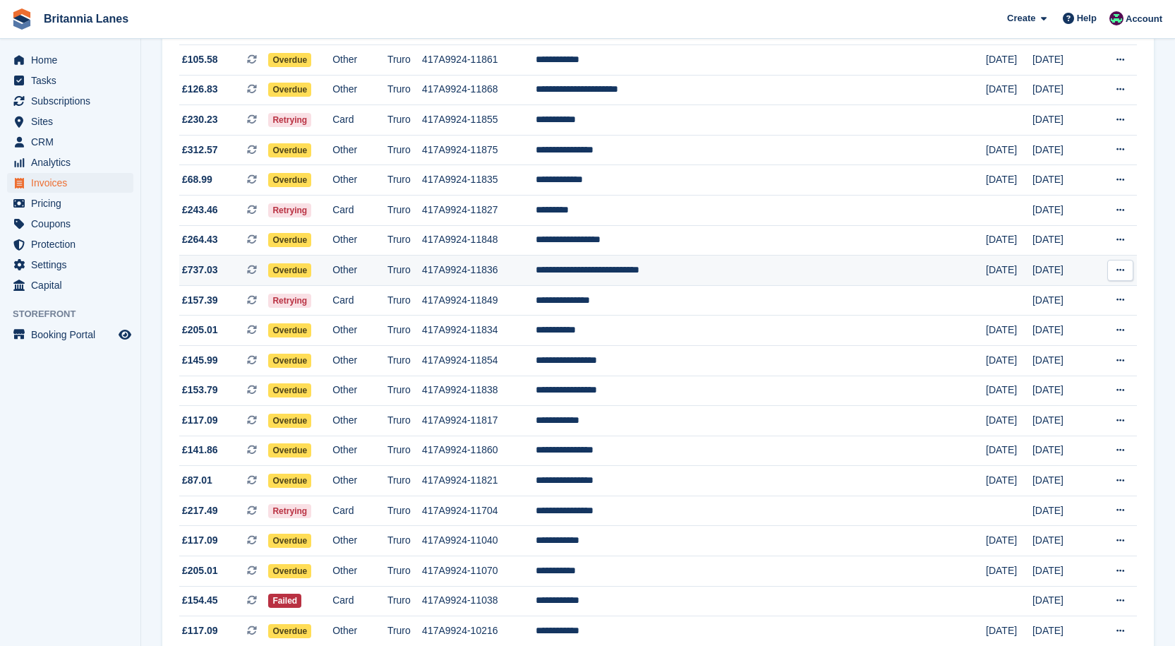
click at [722, 263] on td "**********" at bounding box center [760, 270] width 450 height 30
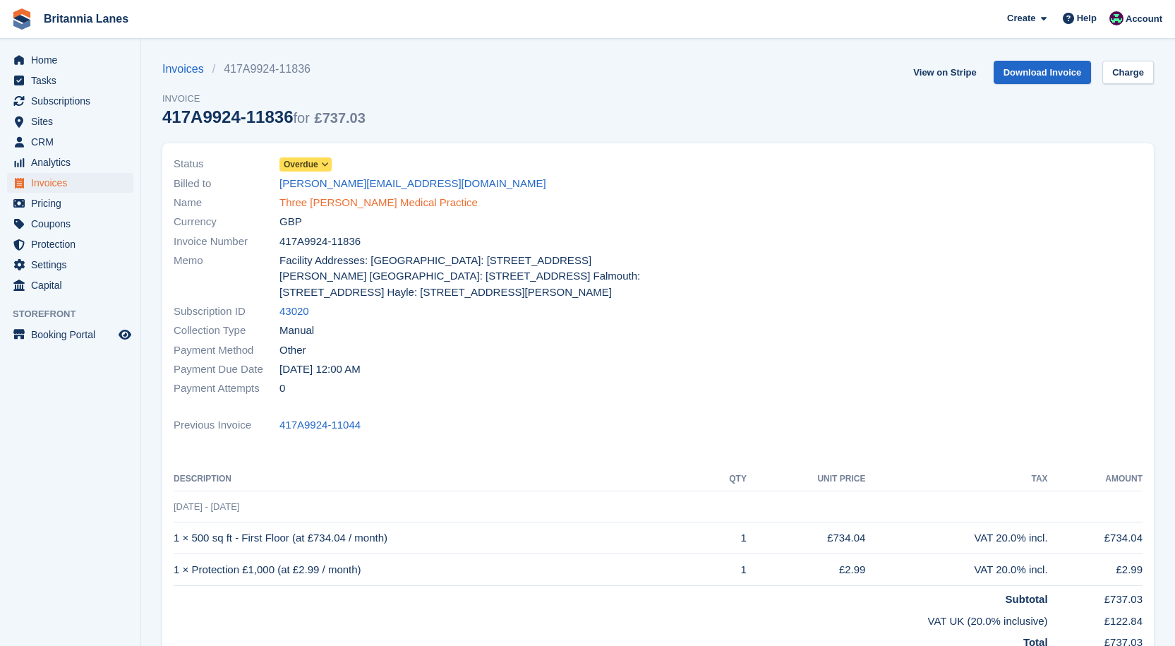
click at [314, 203] on link "Three [PERSON_NAME] Medical Practice" at bounding box center [378, 203] width 198 height 16
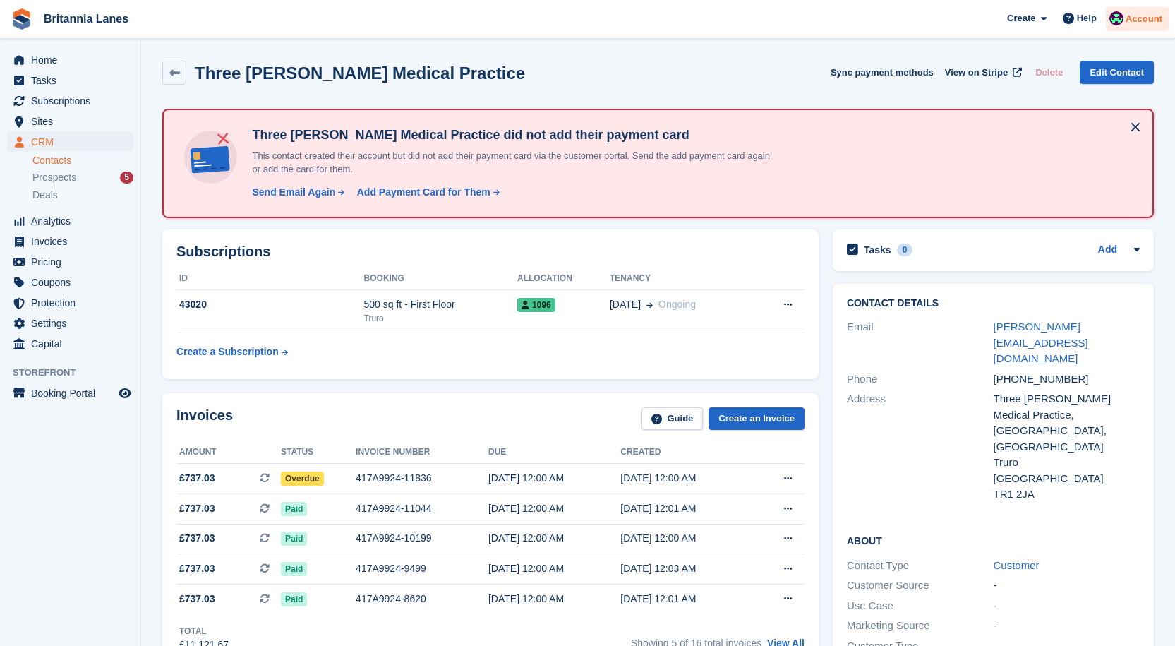
click at [1152, 19] on span "Account" at bounding box center [1143, 19] width 37 height 14
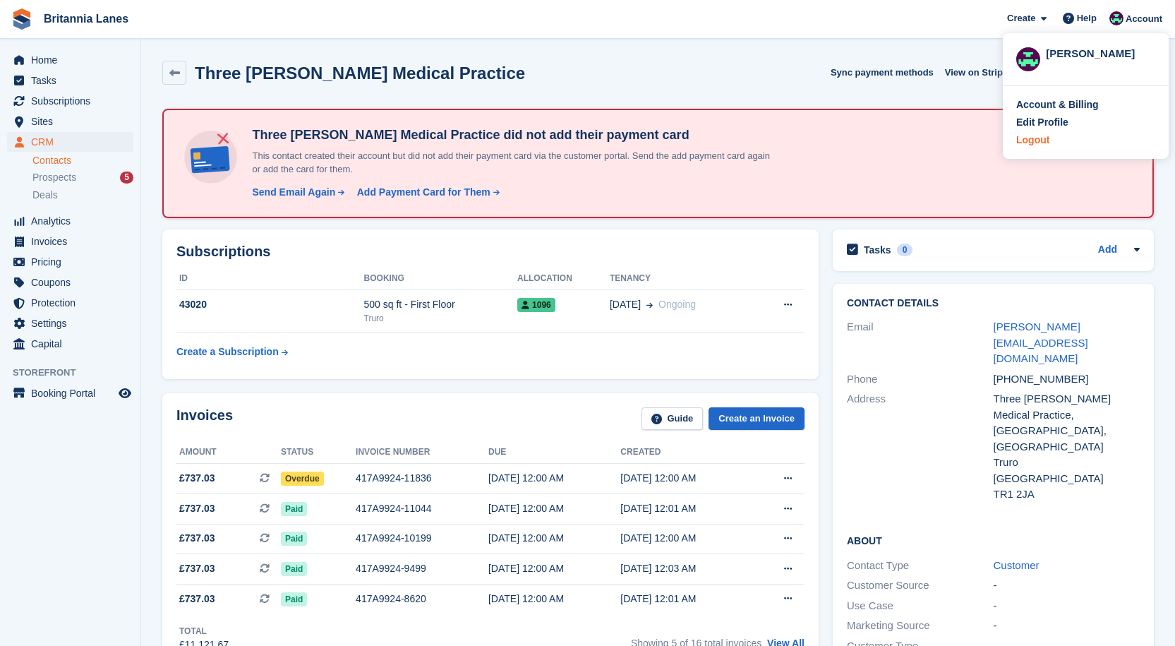
click at [1036, 135] on div "Logout" at bounding box center [1032, 140] width 33 height 15
